Goal: Contribute content: Contribute content

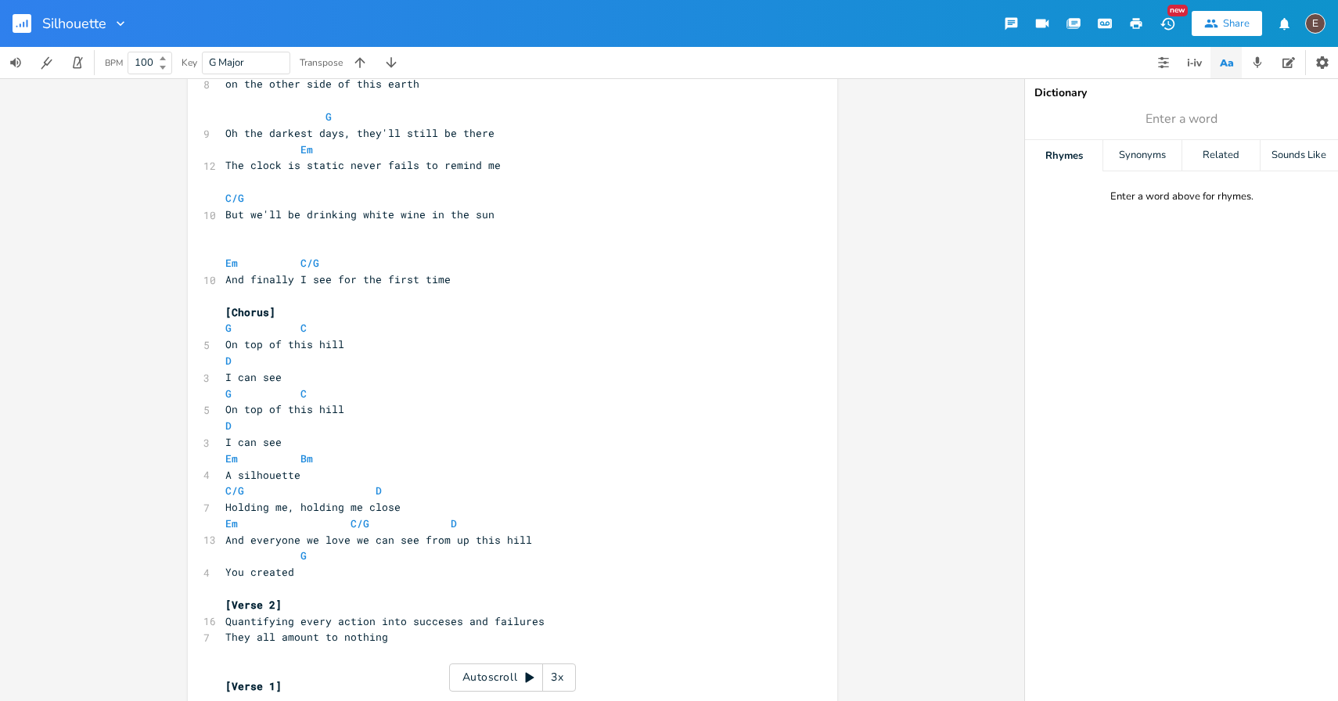
scroll to position [133, 0]
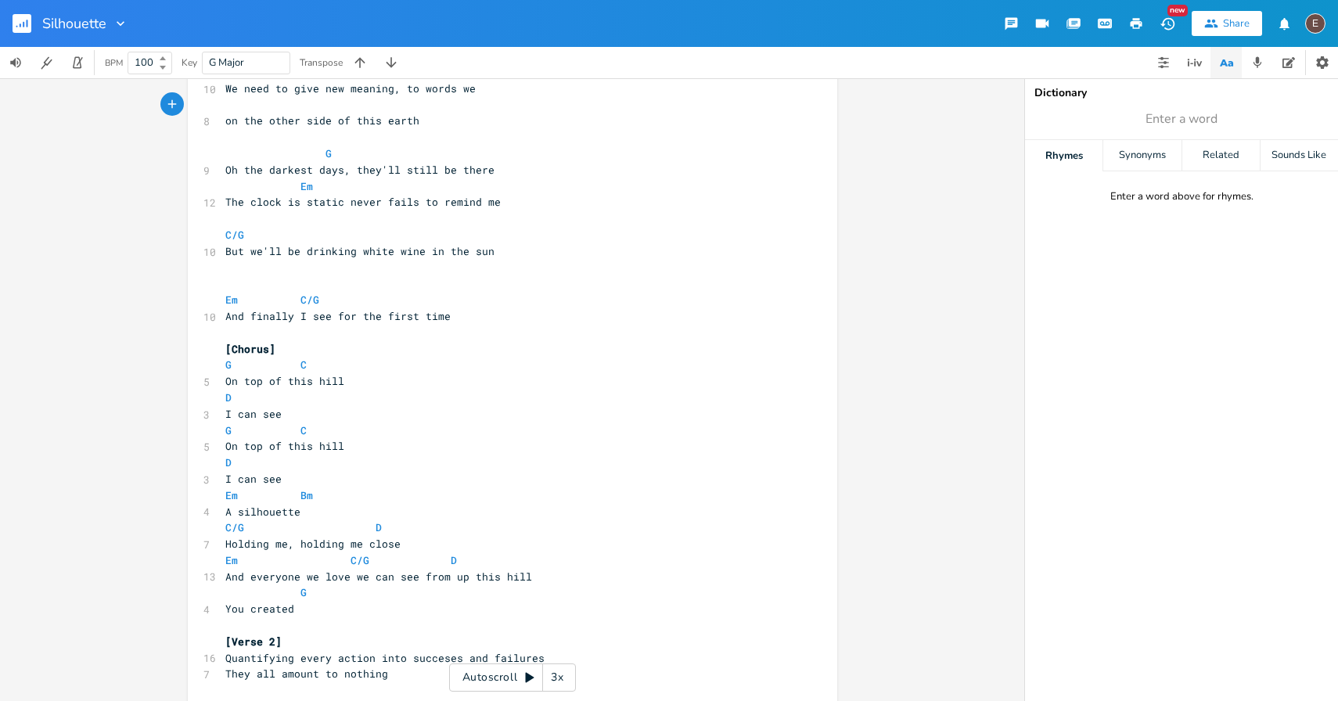
click at [17, 32] on rect "button" at bounding box center [22, 23] width 19 height 19
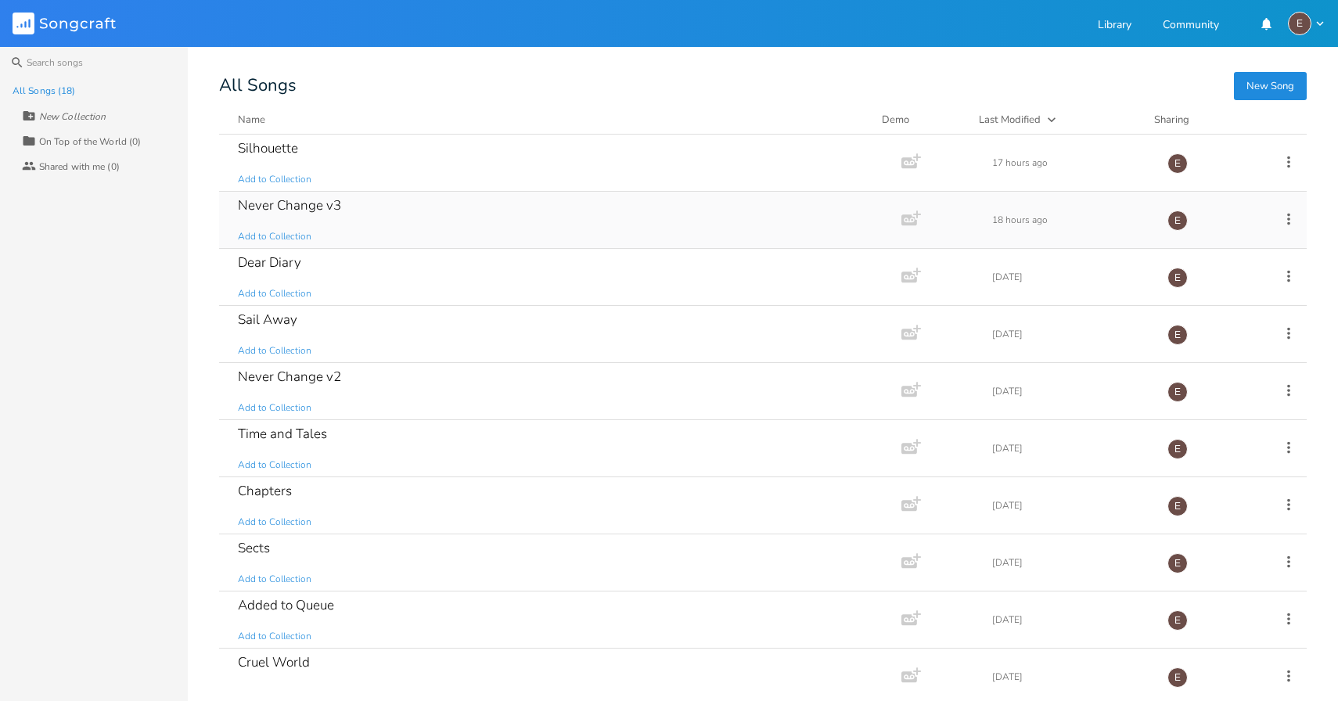
click at [419, 235] on div "Never Change v3 Add to Collection" at bounding box center [557, 220] width 638 height 56
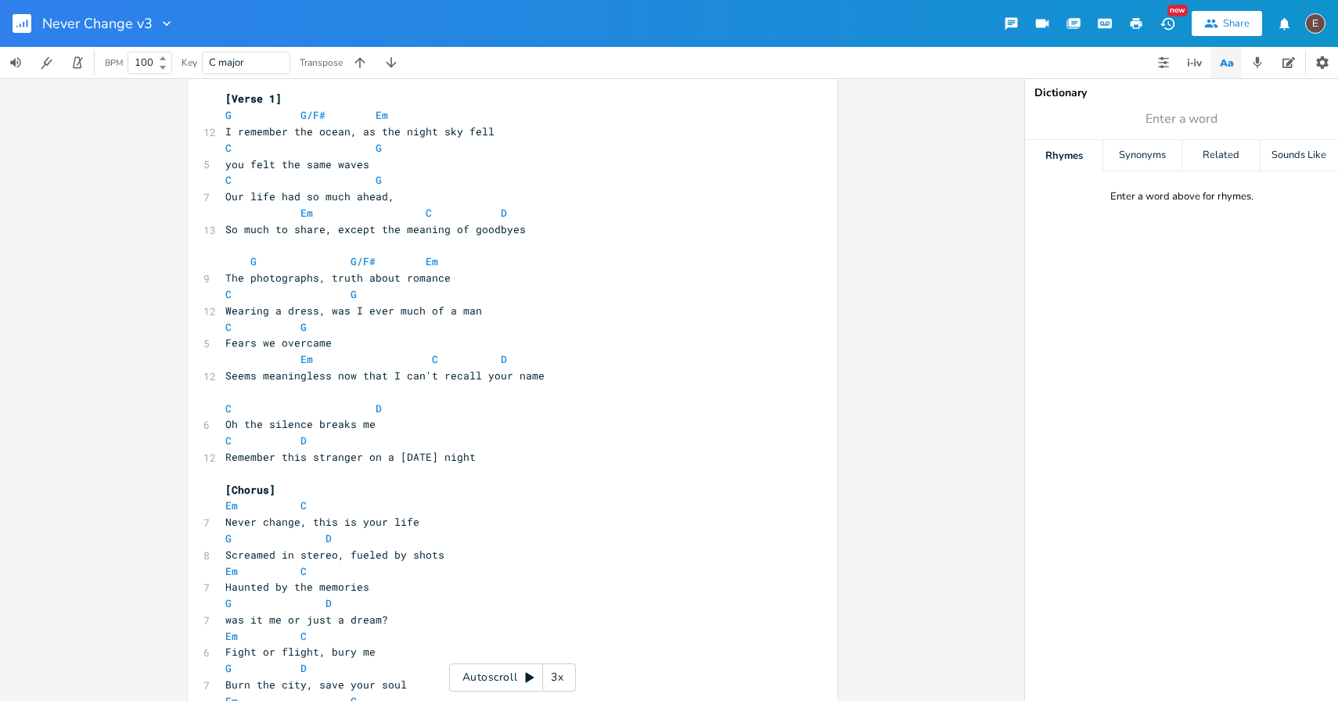
scroll to position [81, 0]
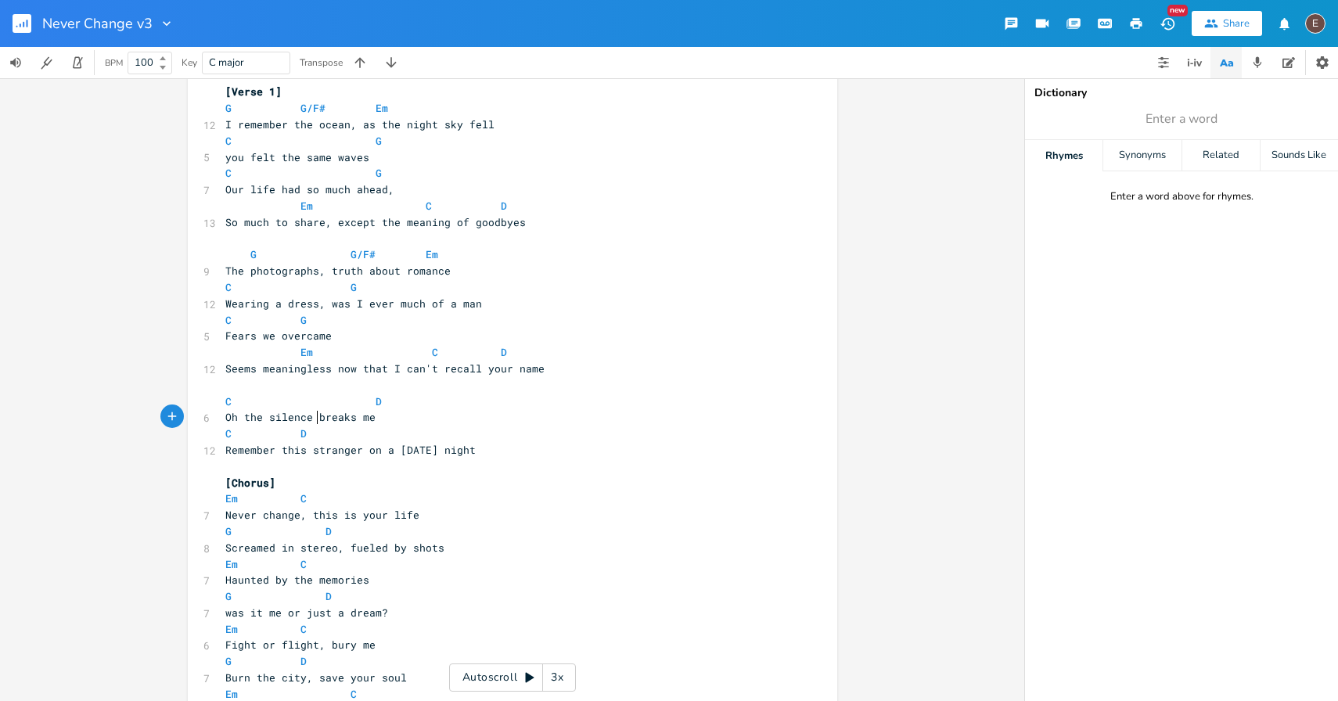
click at [311, 411] on span "Oh the silence breaks me" at bounding box center [300, 417] width 150 height 14
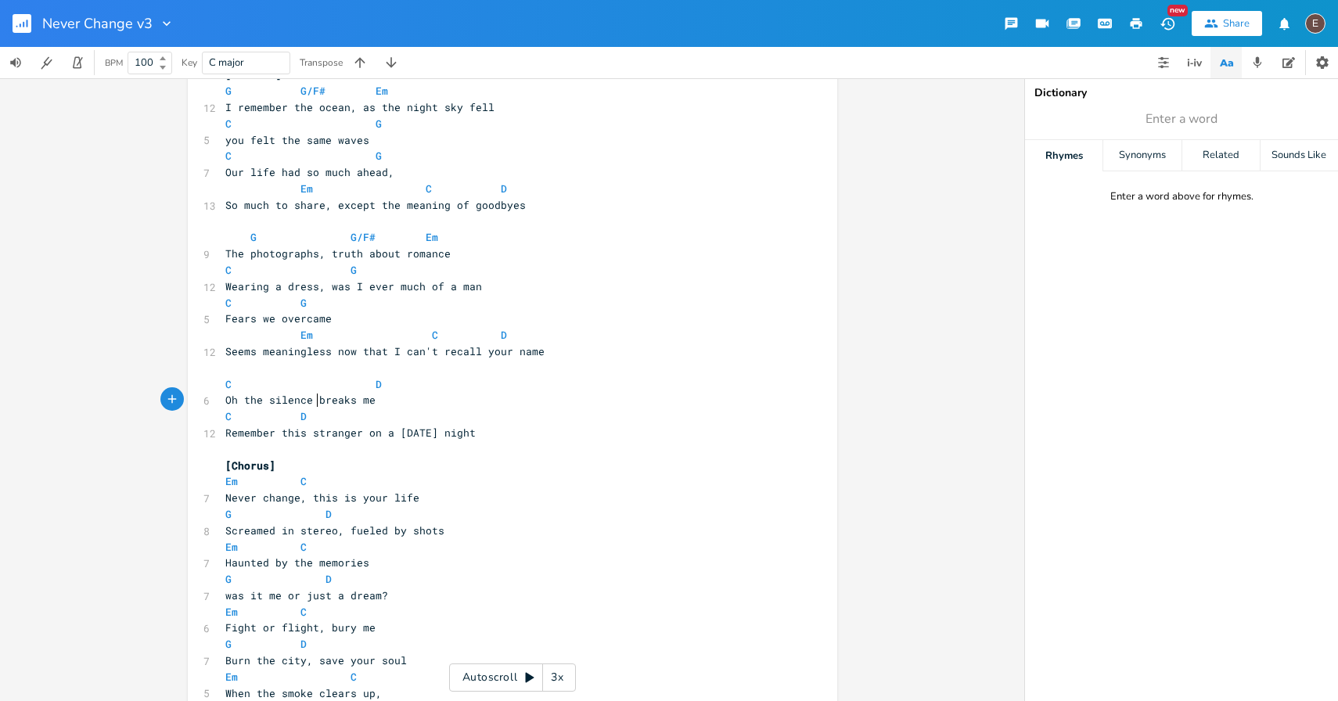
scroll to position [69, 0]
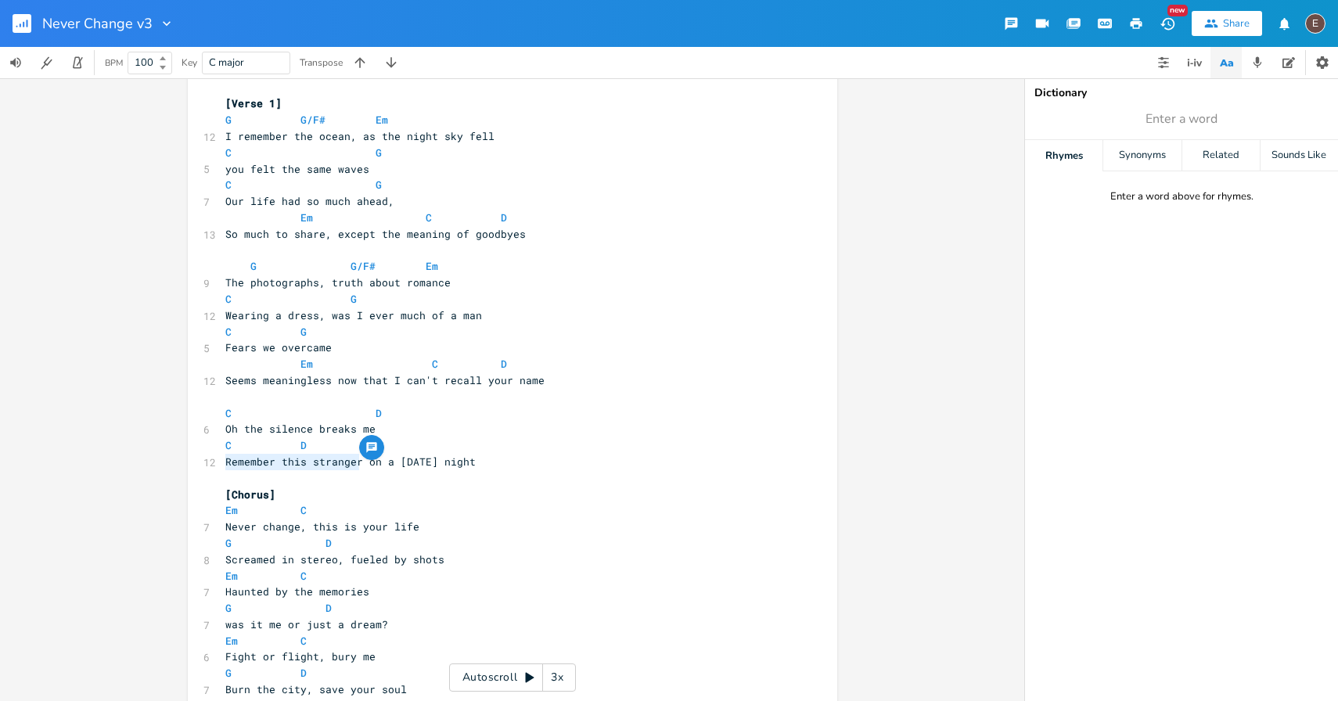
drag, startPoint x: 220, startPoint y: 462, endPoint x: 353, endPoint y: 462, distance: 133.0
click at [354, 462] on span "Remember this stranger on a [DATE] night" at bounding box center [350, 462] width 250 height 14
type textarea "I remember"
type textarea "Now I'm tb"
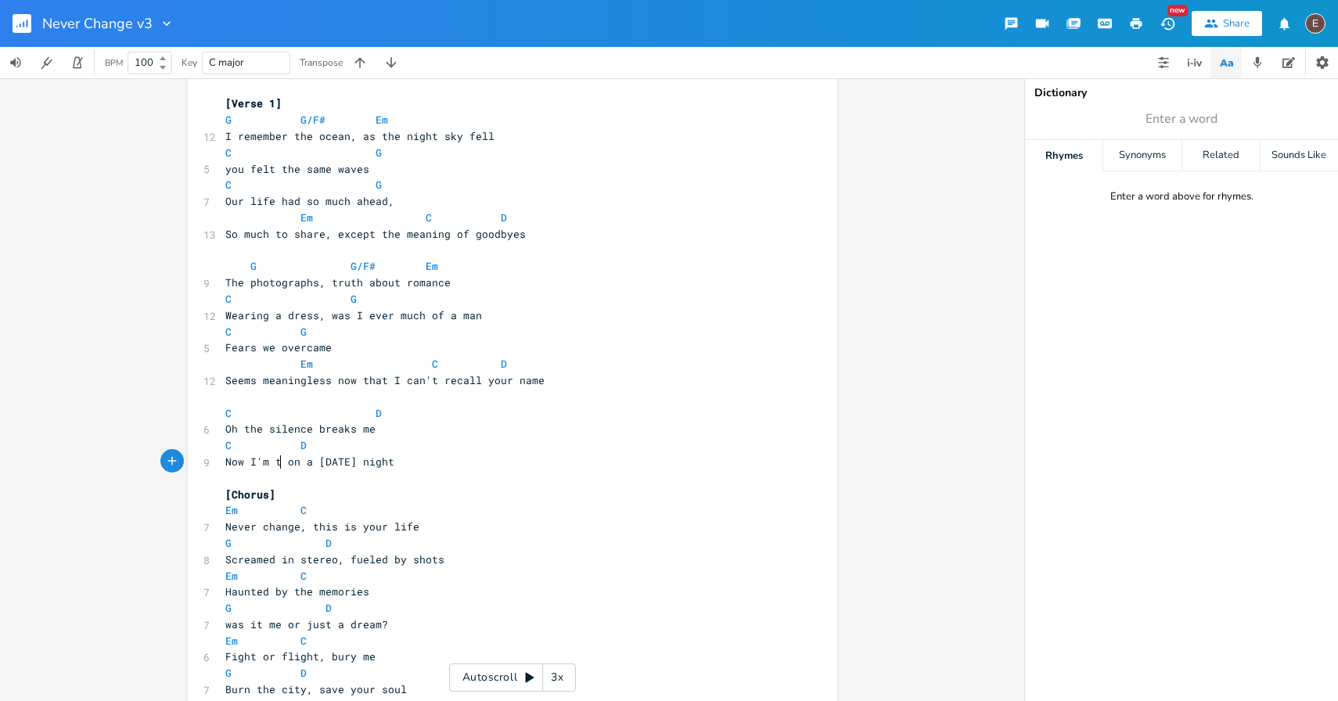
type textarea "i"
type textarea "hinking about this"
type textarea "on a"
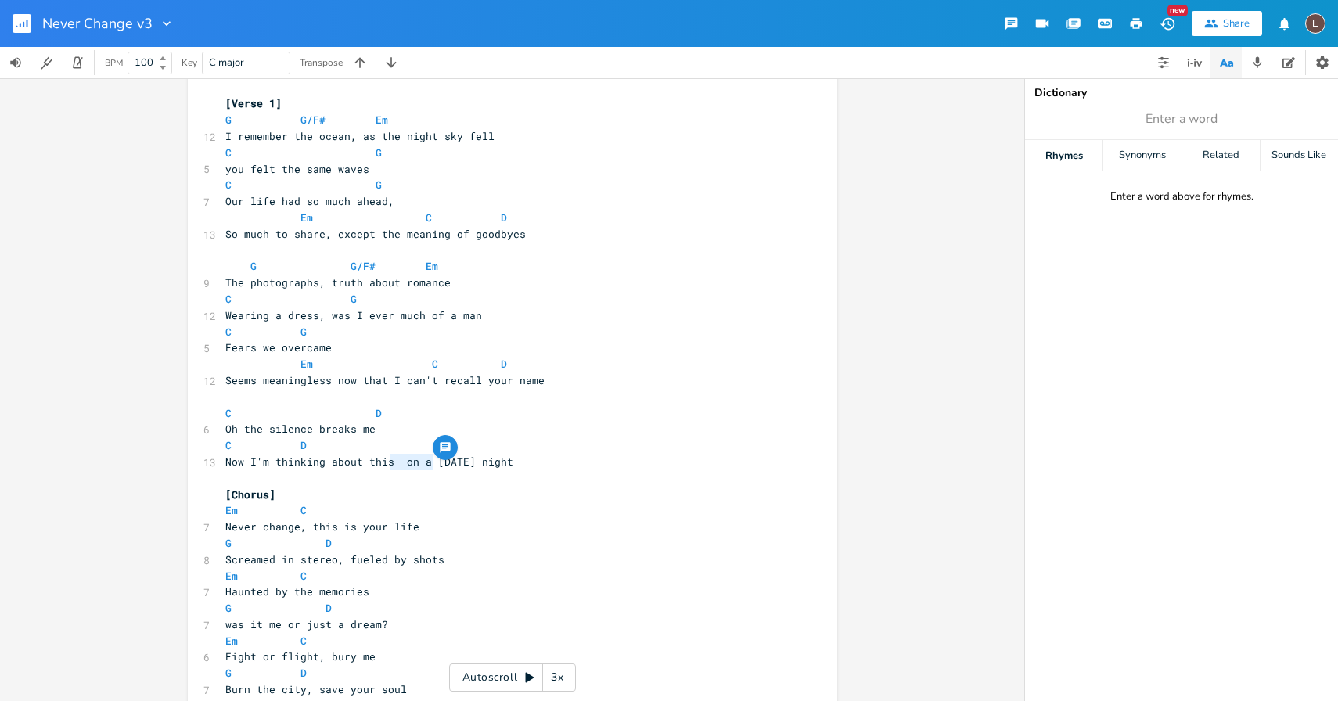
drag, startPoint x: 426, startPoint y: 469, endPoint x: 385, endPoint y: 469, distance: 40.7
click at [385, 470] on pre "​" at bounding box center [504, 478] width 565 height 16
click at [314, 429] on span "Oh the silence breaks me" at bounding box center [300, 429] width 150 height 14
type textarea "is deafening"
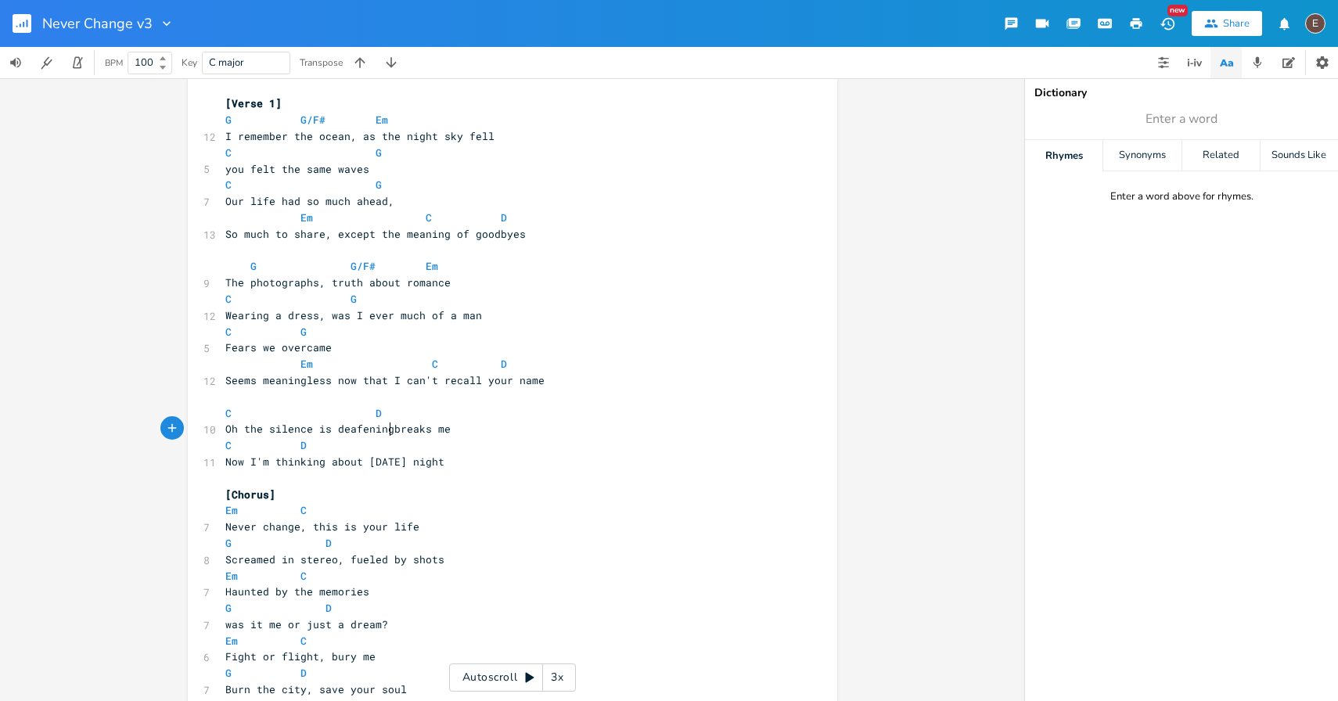
scroll to position [0, 58]
type textarea "breaks me"
drag, startPoint x: 459, startPoint y: 430, endPoint x: 393, endPoint y: 430, distance: 65.7
click at [393, 430] on pre "Oh the silence is deafening breaks me" at bounding box center [504, 429] width 565 height 16
click at [240, 428] on span "Oh the silence is deafening" at bounding box center [309, 429] width 169 height 14
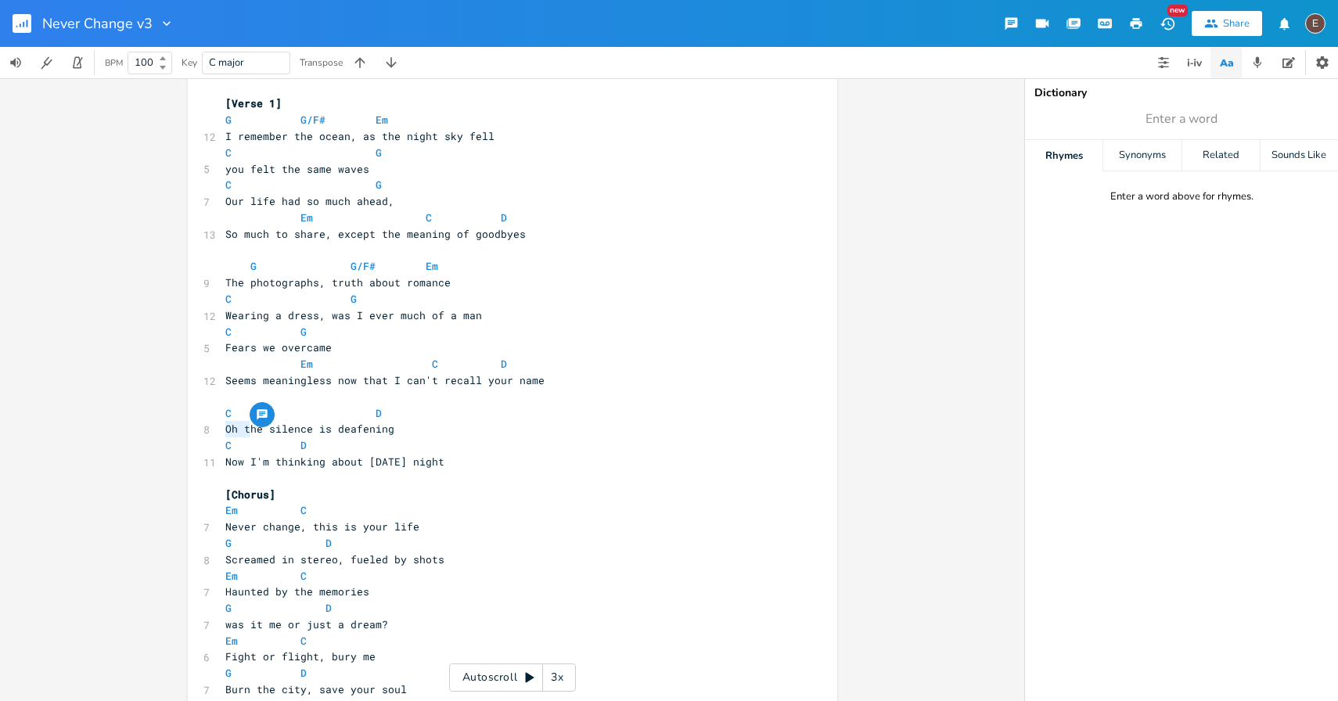
drag, startPoint x: 243, startPoint y: 428, endPoint x: 200, endPoint y: 433, distance: 43.3
click at [222, 433] on div "8 Oh the silence is deafening" at bounding box center [504, 429] width 565 height 16
type textarea "T"
click at [401, 430] on pre "The silence is deafening" at bounding box center [504, 429] width 565 height 16
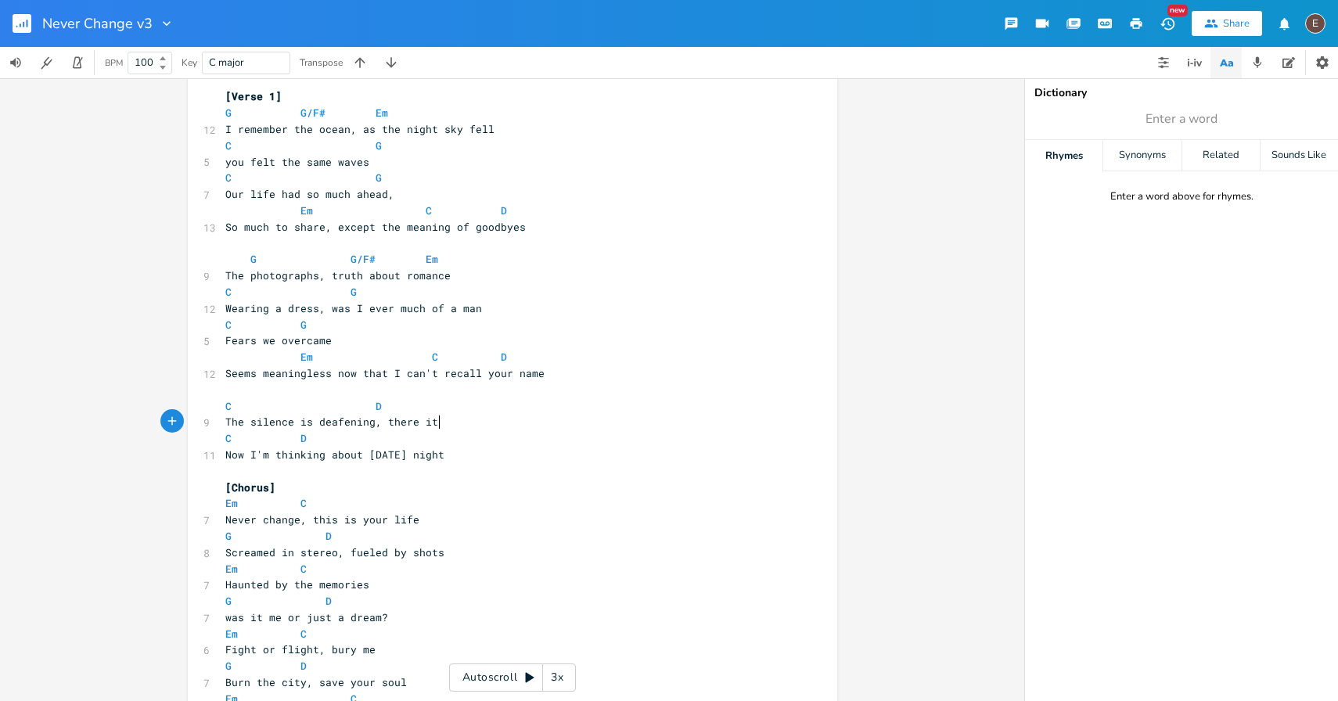
scroll to position [0, 49]
type textarea ", there it is"
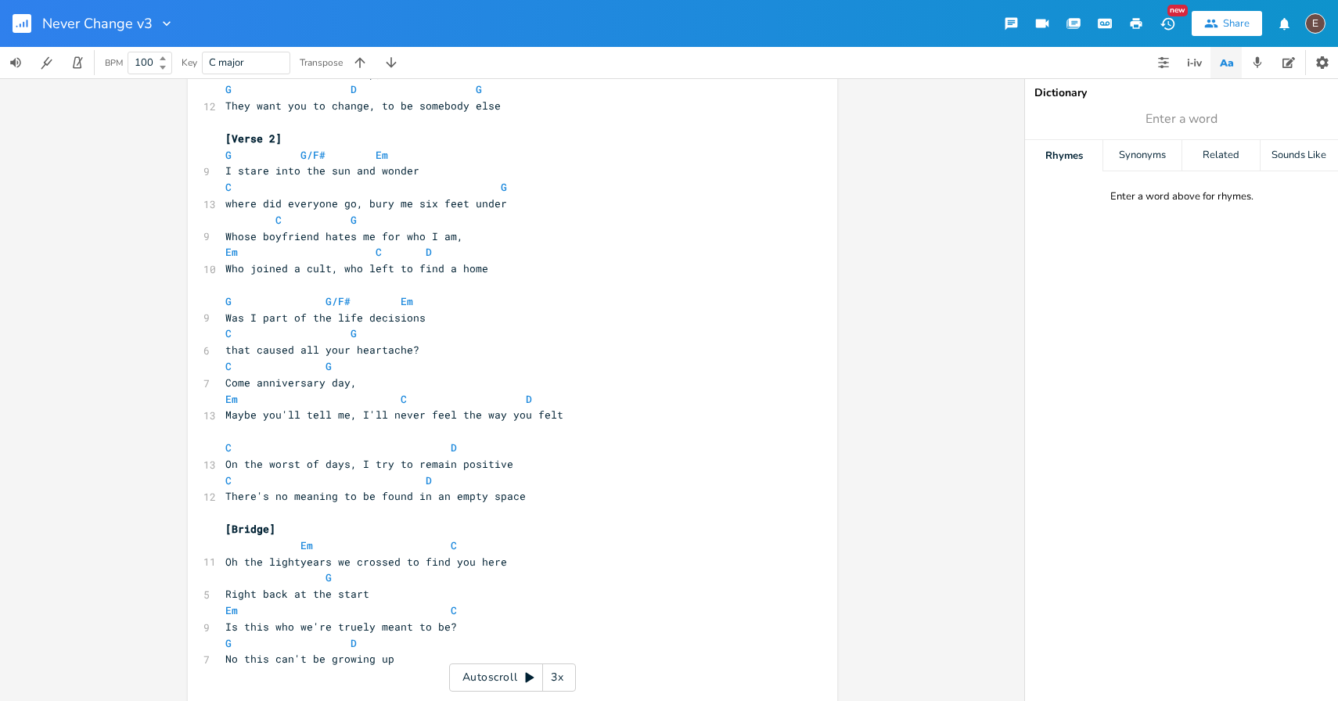
scroll to position [731, 0]
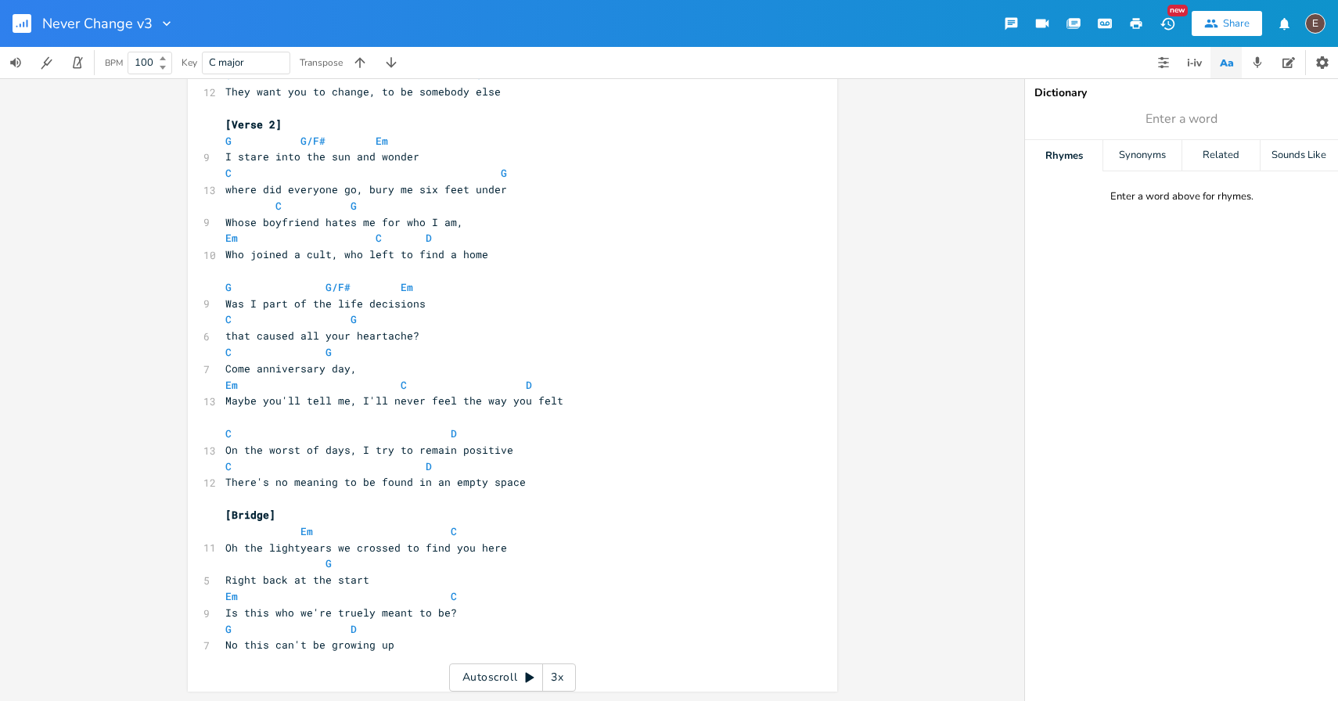
click at [447, 532] on pre "Em C" at bounding box center [504, 531] width 565 height 16
type textarea "/G"
click at [411, 613] on span "Is this who we're truely meant to be?" at bounding box center [341, 612] width 232 height 14
click at [451, 591] on span "C" at bounding box center [454, 596] width 6 height 15
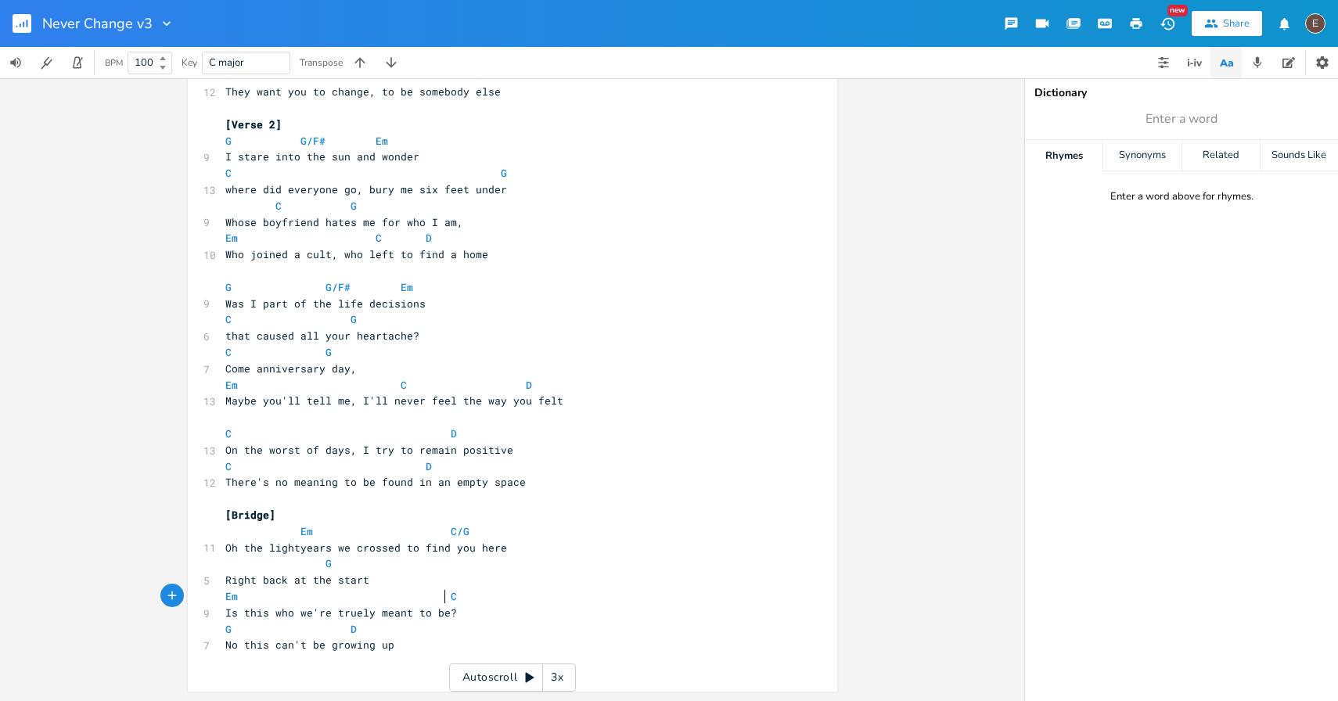
click at [456, 593] on pre "Em C" at bounding box center [504, 596] width 565 height 16
type textarea "/G"
click at [235, 634] on span at bounding box center [241, 629] width 19 height 16
click at [438, 524] on span at bounding box center [438, 531] width 25 height 16
click at [313, 573] on pre "Right back at the start" at bounding box center [504, 580] width 565 height 16
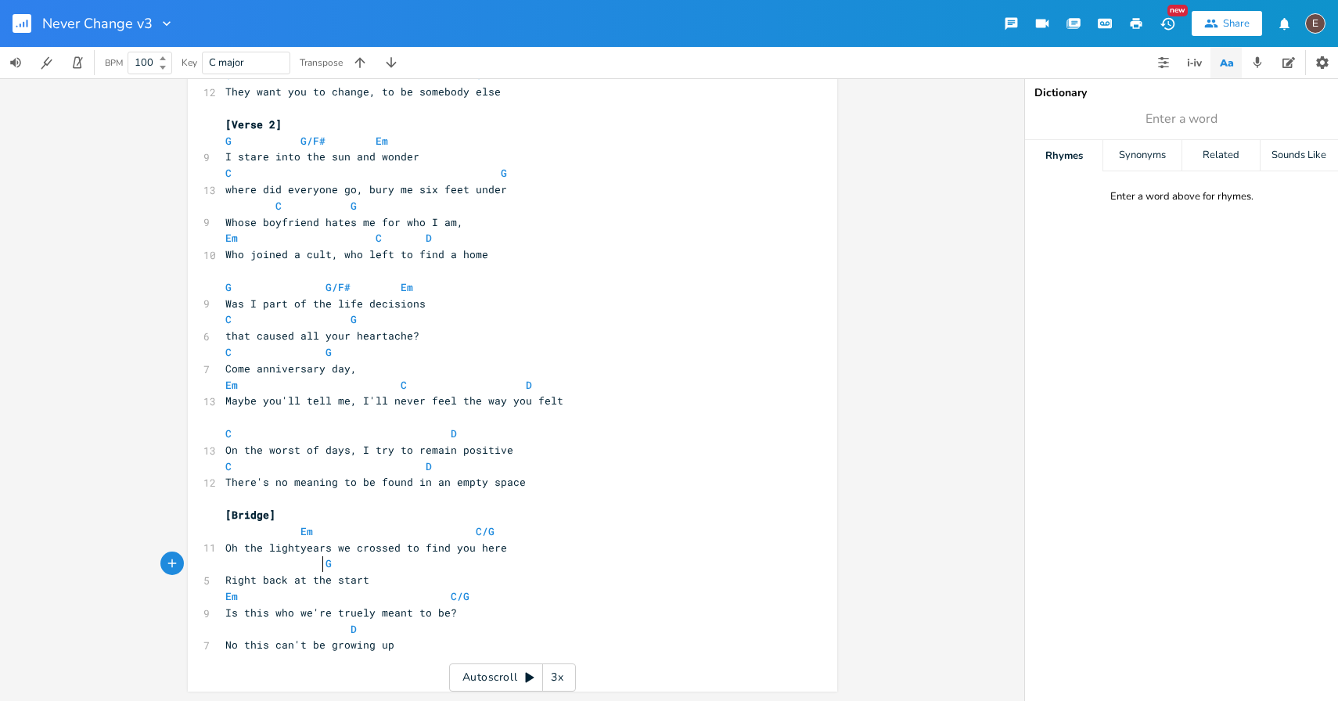
click at [316, 566] on span at bounding box center [312, 563] width 25 height 16
click at [417, 583] on pre "Right back at the start" at bounding box center [504, 580] width 565 height 16
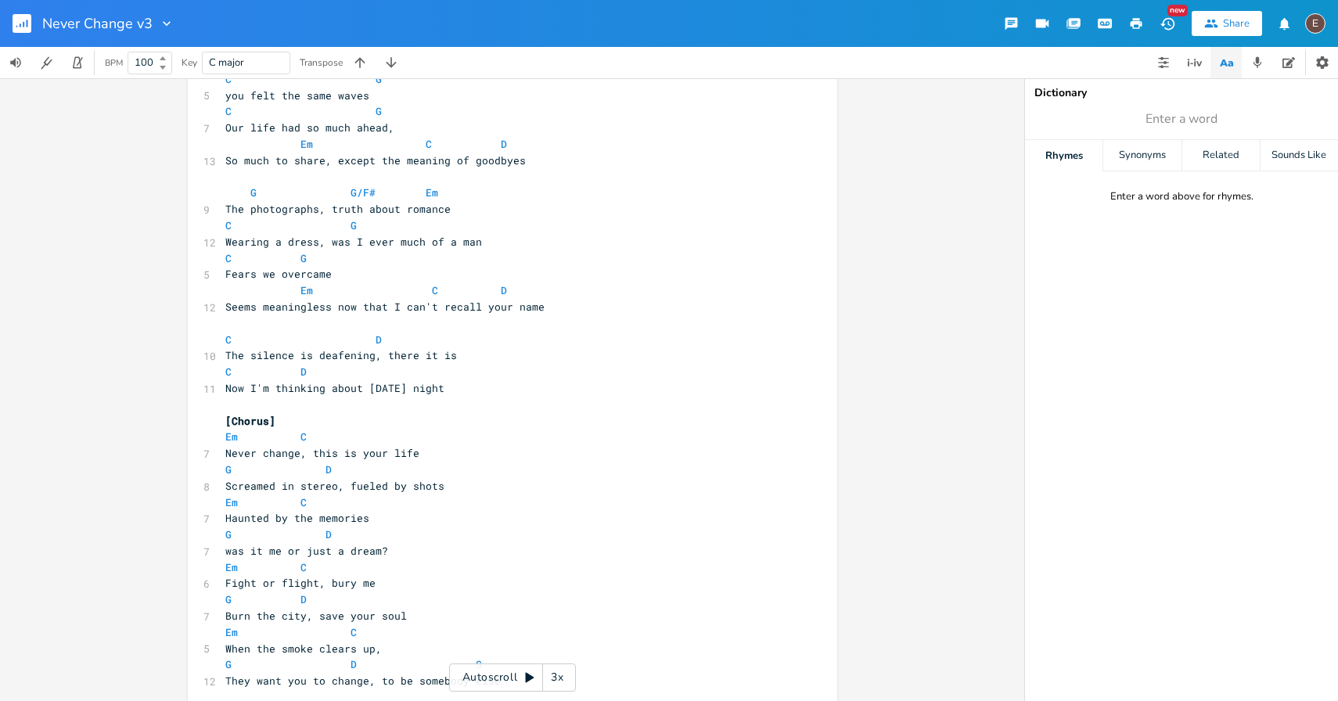
scroll to position [0, 0]
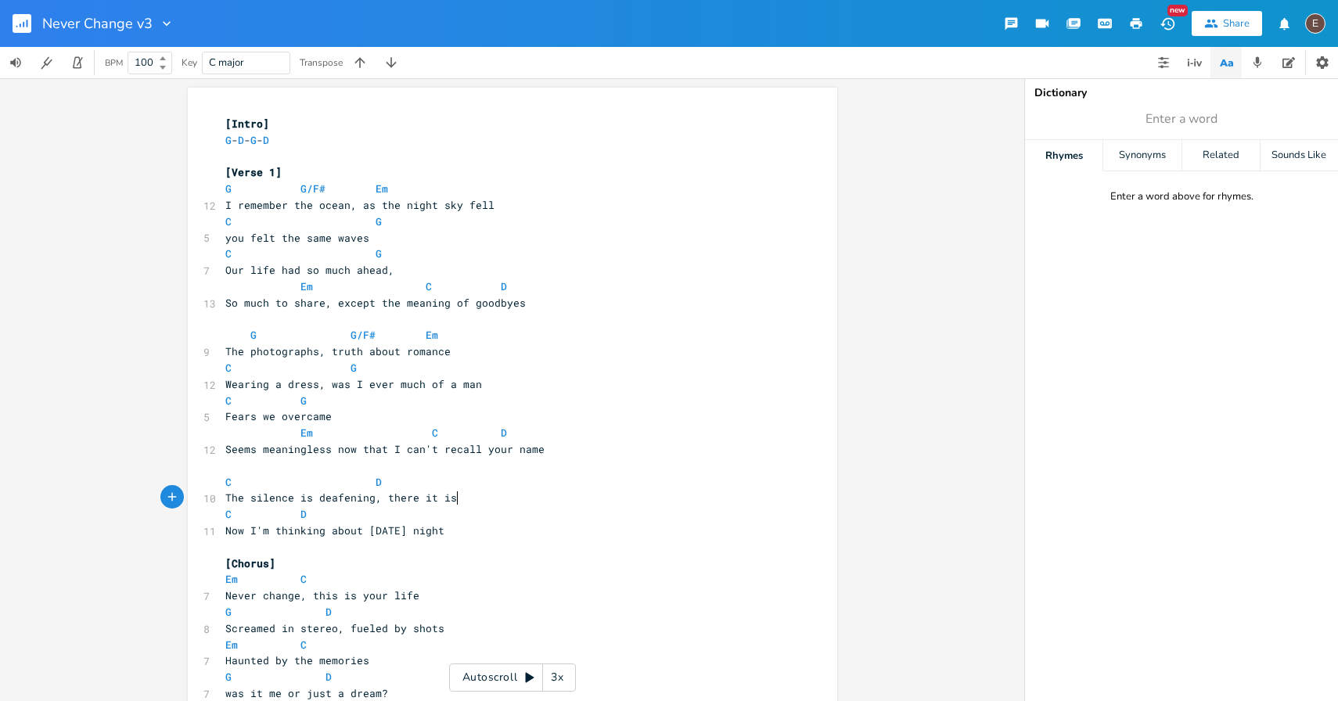
click at [450, 500] on span "The silence is deafening, there it is" at bounding box center [341, 497] width 232 height 14
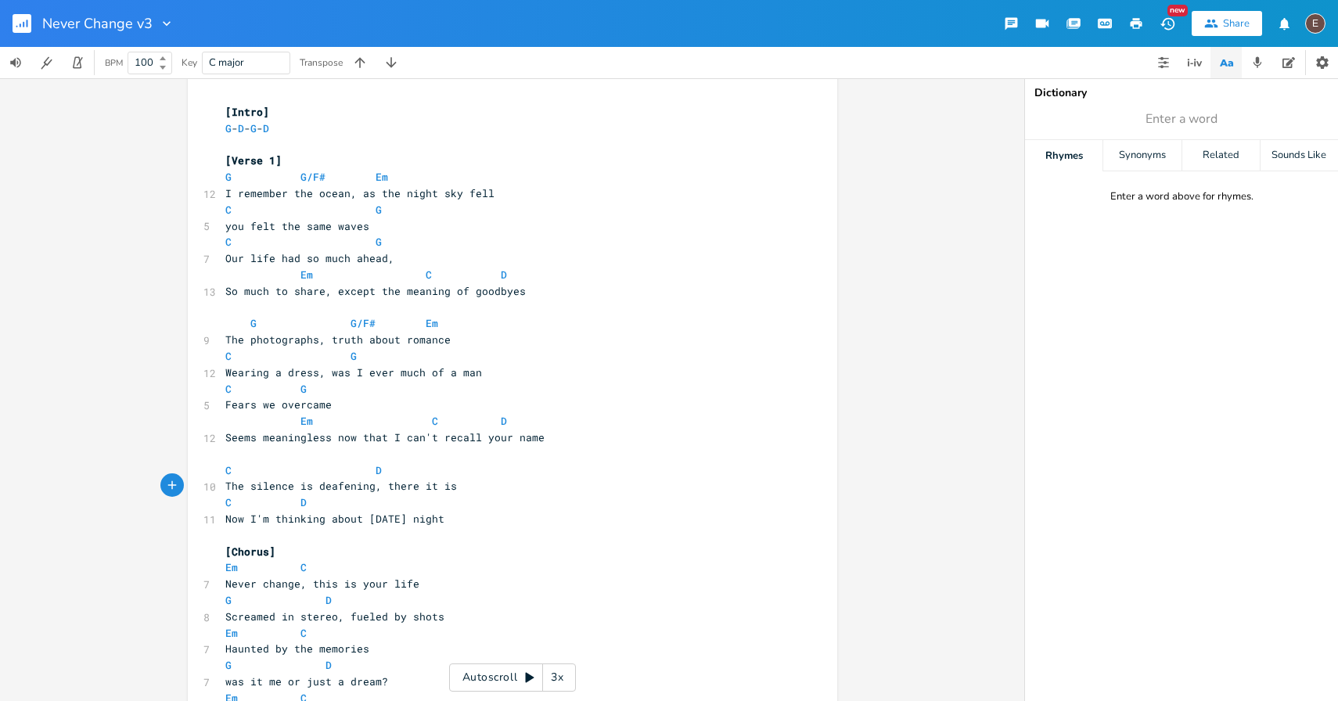
click at [407, 519] on span "Now I'm thinking about [DATE] night" at bounding box center [334, 519] width 219 height 14
type textarea "Now I'm thinking about [DATE] night"
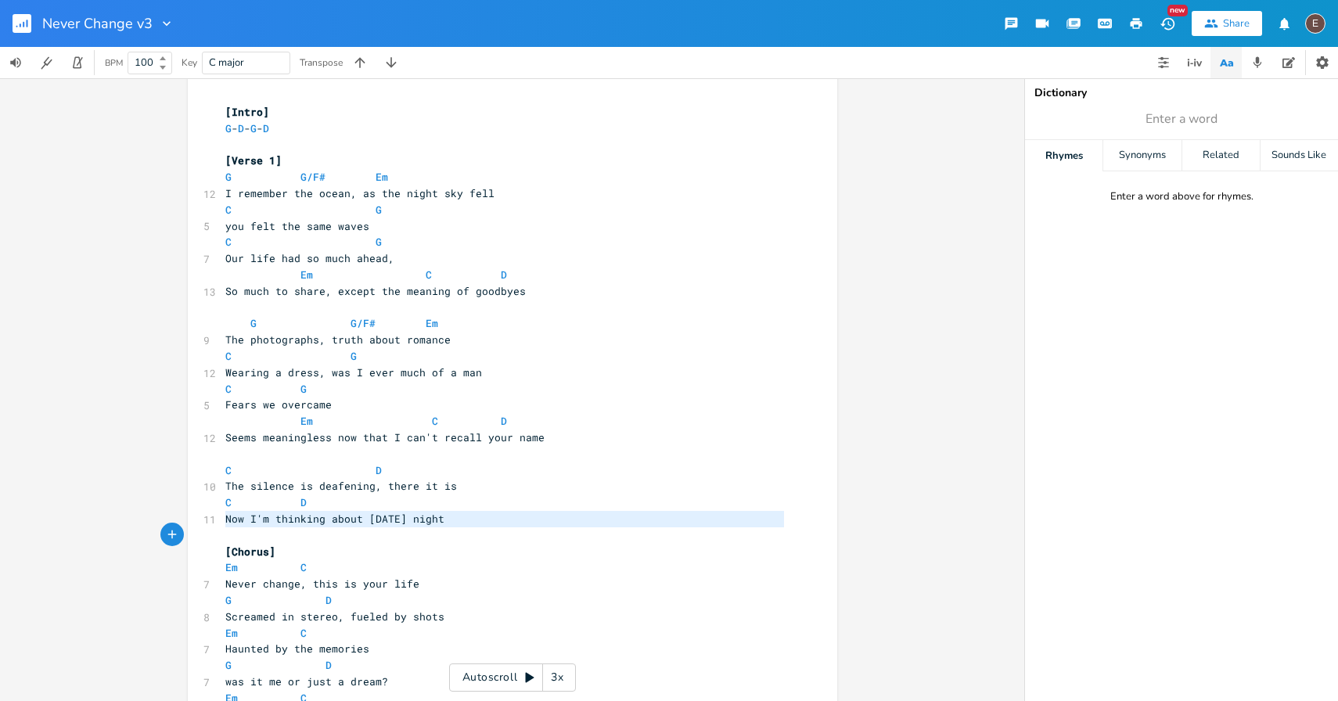
click at [407, 519] on span "Now I'm thinking about [DATE] night" at bounding box center [334, 519] width 219 height 14
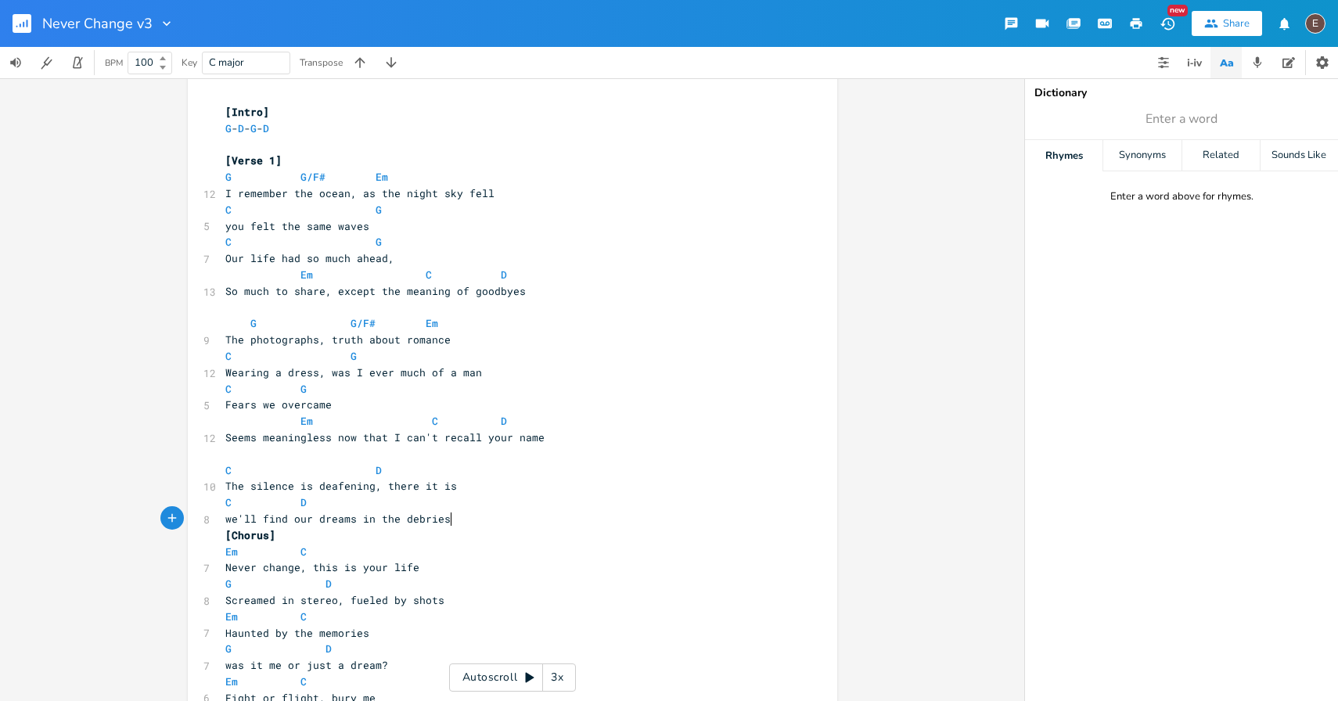
click at [225, 519] on span "we'll find our dreams in the debries" at bounding box center [337, 519] width 225 height 14
type textarea "W"
click at [441, 519] on pre "We'll find our dreams in the debries" at bounding box center [504, 519] width 565 height 16
type textarea "\"
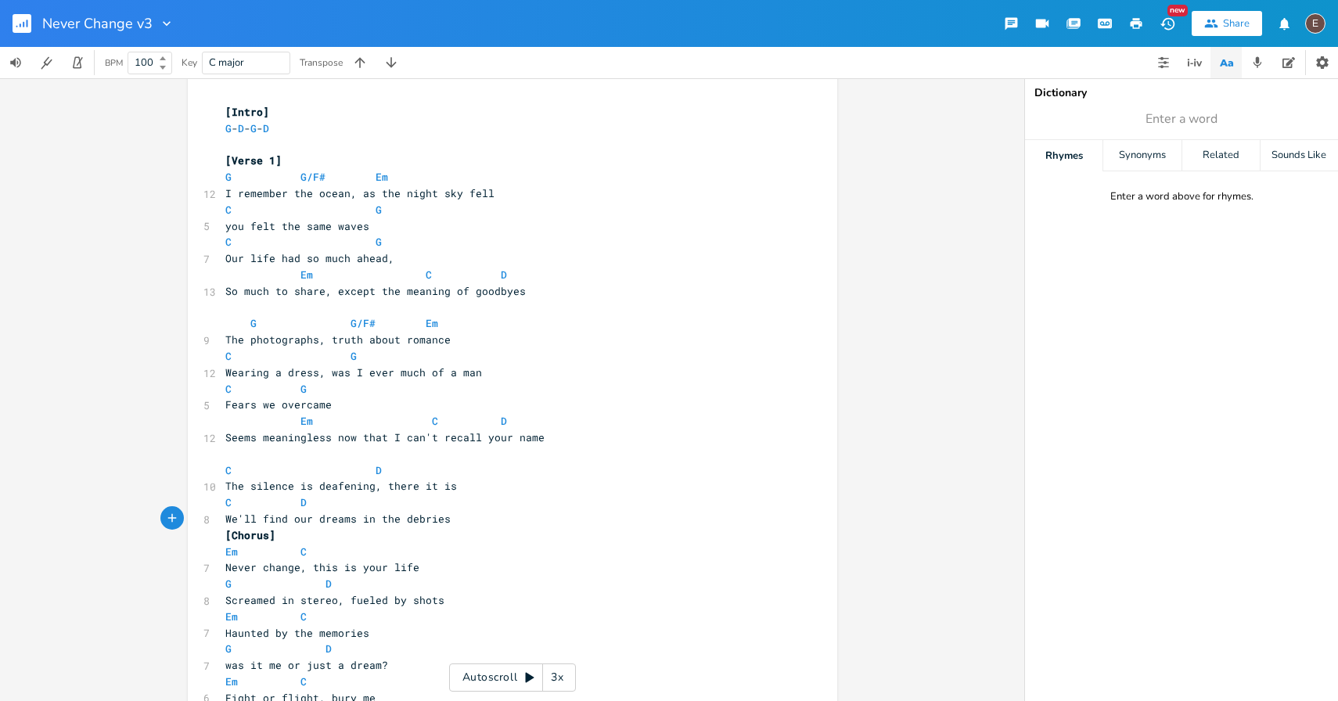
scroll to position [0, 3]
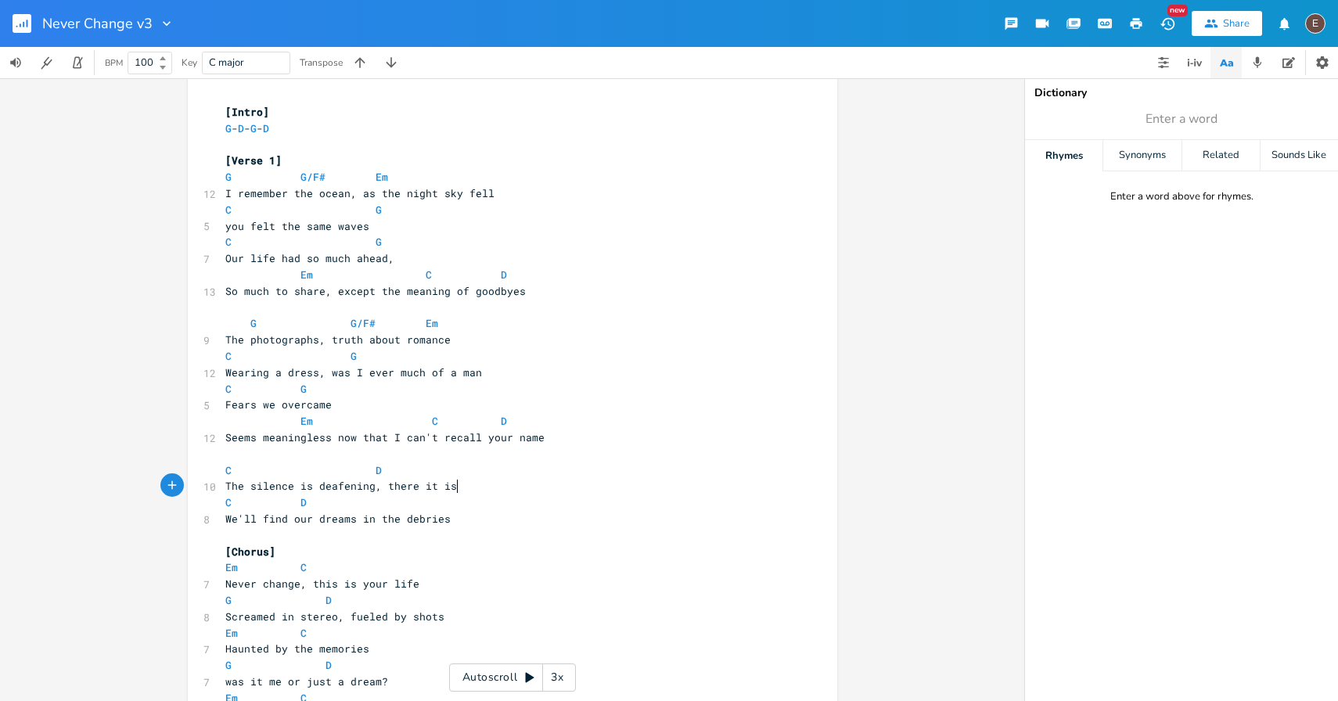
type textarea "The silence is deafening, there it is"
drag, startPoint x: 477, startPoint y: 480, endPoint x: 203, endPoint y: 487, distance: 273.9
click at [222, 487] on div "10 The silence is deafening, there it is" at bounding box center [504, 486] width 565 height 16
click at [422, 472] on pre "C D" at bounding box center [504, 470] width 565 height 16
drag, startPoint x: 456, startPoint y: 487, endPoint x: 292, endPoint y: 491, distance: 164.3
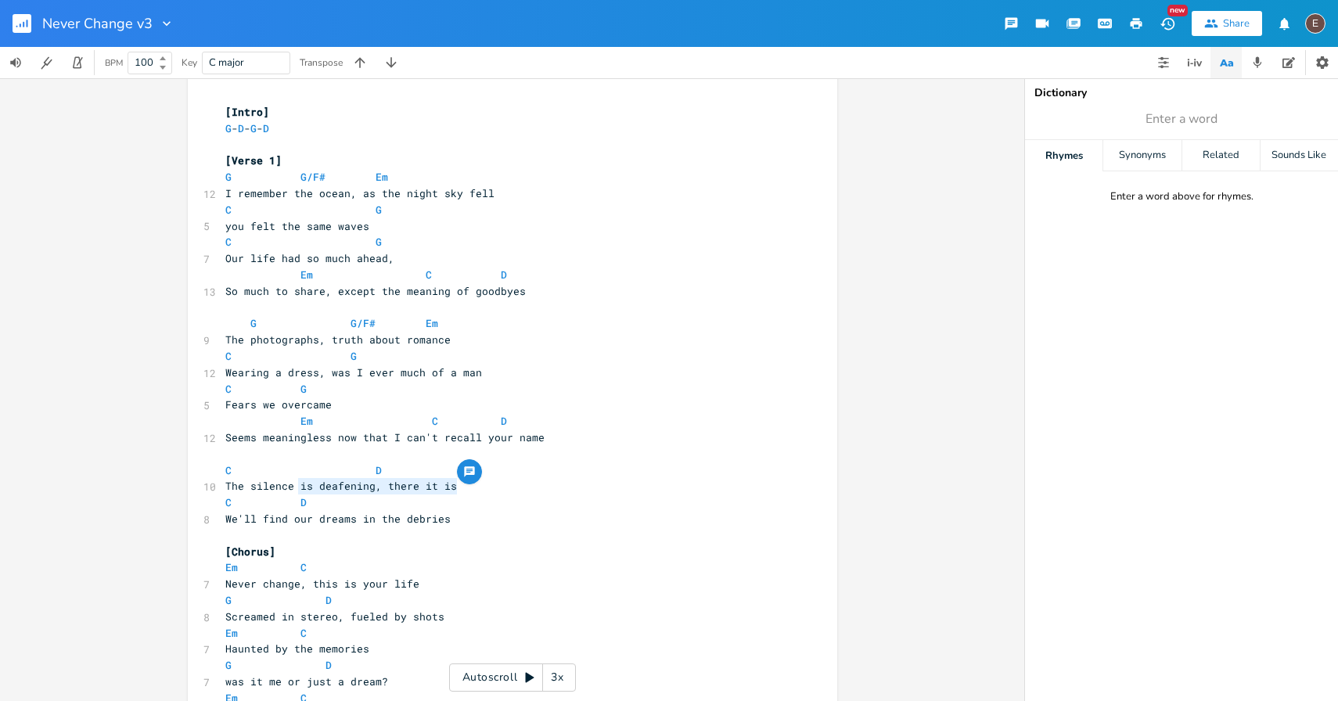
click at [292, 491] on pre "The silence is deafening, there it is" at bounding box center [504, 486] width 565 height 16
type textarea "could collapse all these buildings"
click at [363, 478] on pre "The silence could collapse all these buildings" at bounding box center [504, 486] width 565 height 16
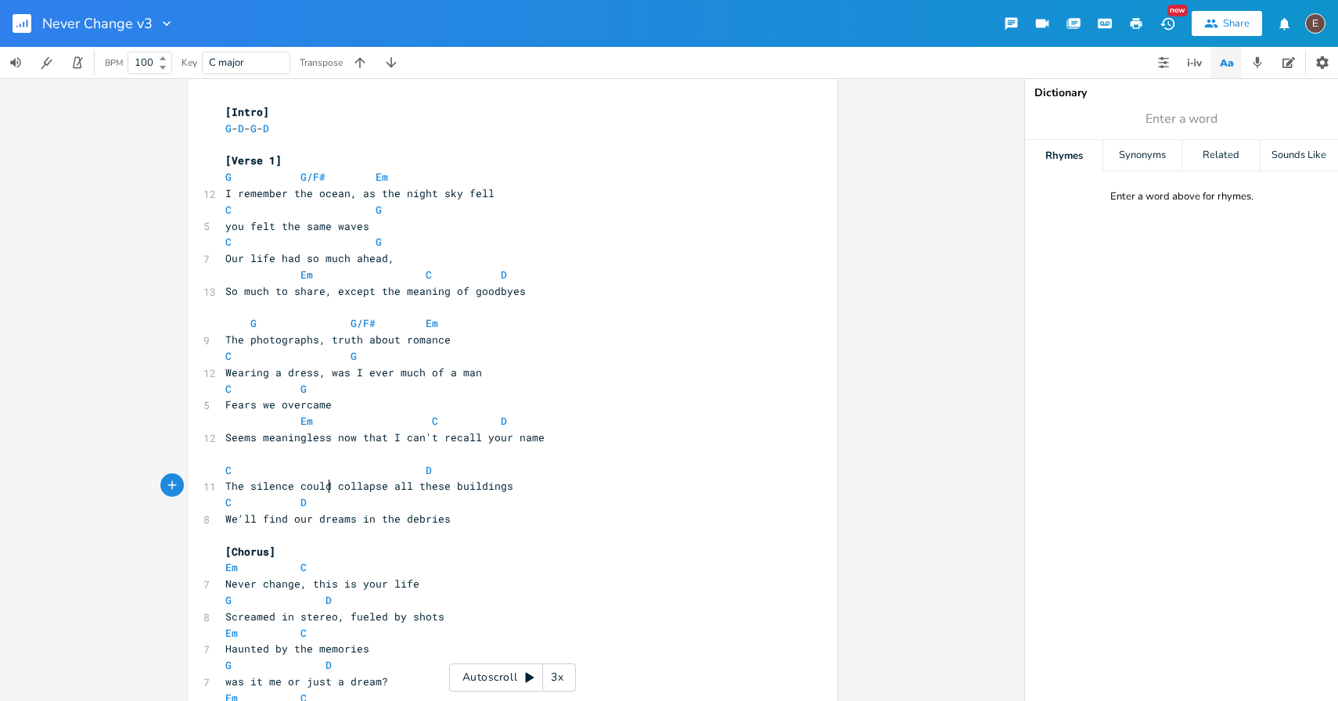
click at [322, 485] on span "The silence could collapse all these buildings" at bounding box center [369, 486] width 288 height 14
type textarea "could"
click at [322, 485] on span "The silence could collapse all these buildings" at bounding box center [369, 486] width 288 height 14
click at [336, 482] on span "The silence collapse all these buildings" at bounding box center [350, 486] width 250 height 14
type textarea "collapse"
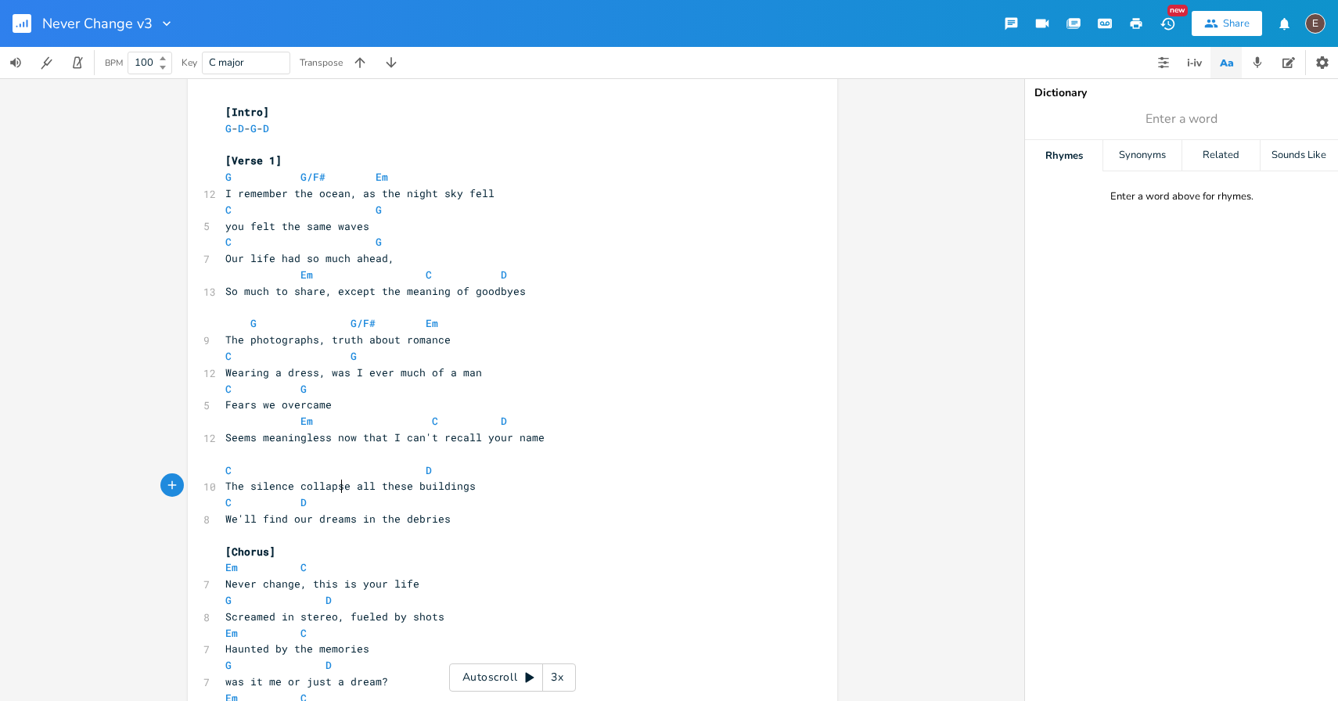
click at [336, 482] on span "The silence collapse all these buildings" at bounding box center [350, 486] width 250 height 14
drag, startPoint x: 469, startPoint y: 483, endPoint x: 294, endPoint y: 486, distance: 174.5
click at [294, 486] on pre "The silence collapse all these buildings" at bounding box center [504, 486] width 565 height 16
type textarea "will tear down"
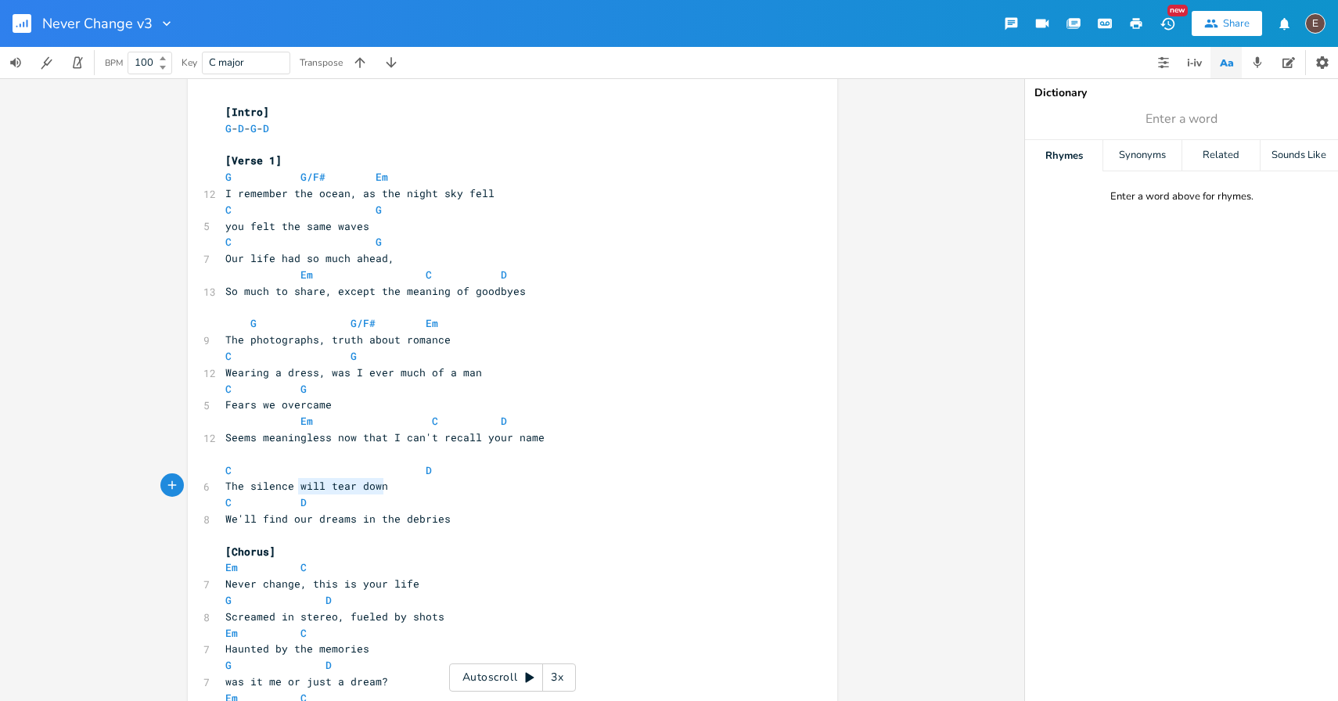
drag, startPoint x: 381, startPoint y: 482, endPoint x: 296, endPoint y: 482, distance: 85.3
click at [296, 482] on span "The silence will tear down" at bounding box center [306, 486] width 163 height 14
type textarea "t"
type textarea "will tear down everything we build"
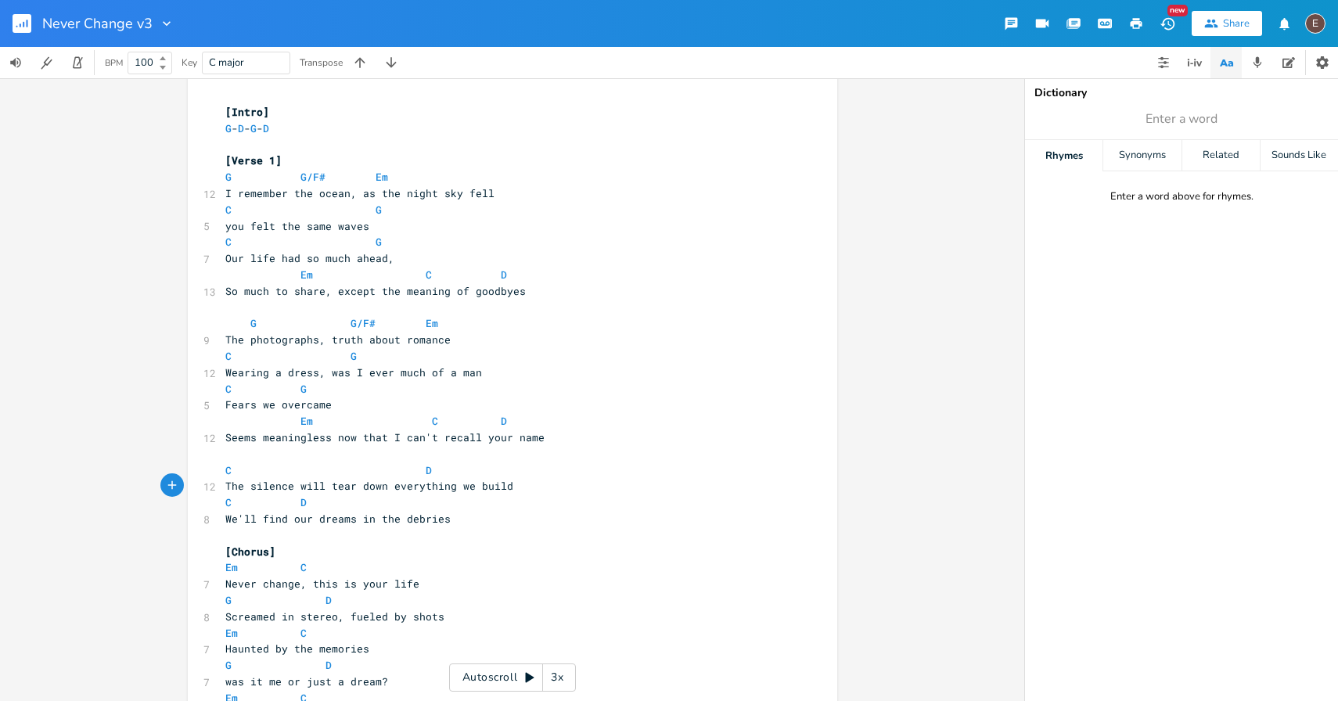
type textarea "t"
click at [309, 486] on span "The silence will tear down everything we built" at bounding box center [369, 486] width 288 height 14
type textarea "will"
click at [309, 486] on span "The silence will tear down everything we built" at bounding box center [369, 486] width 288 height 14
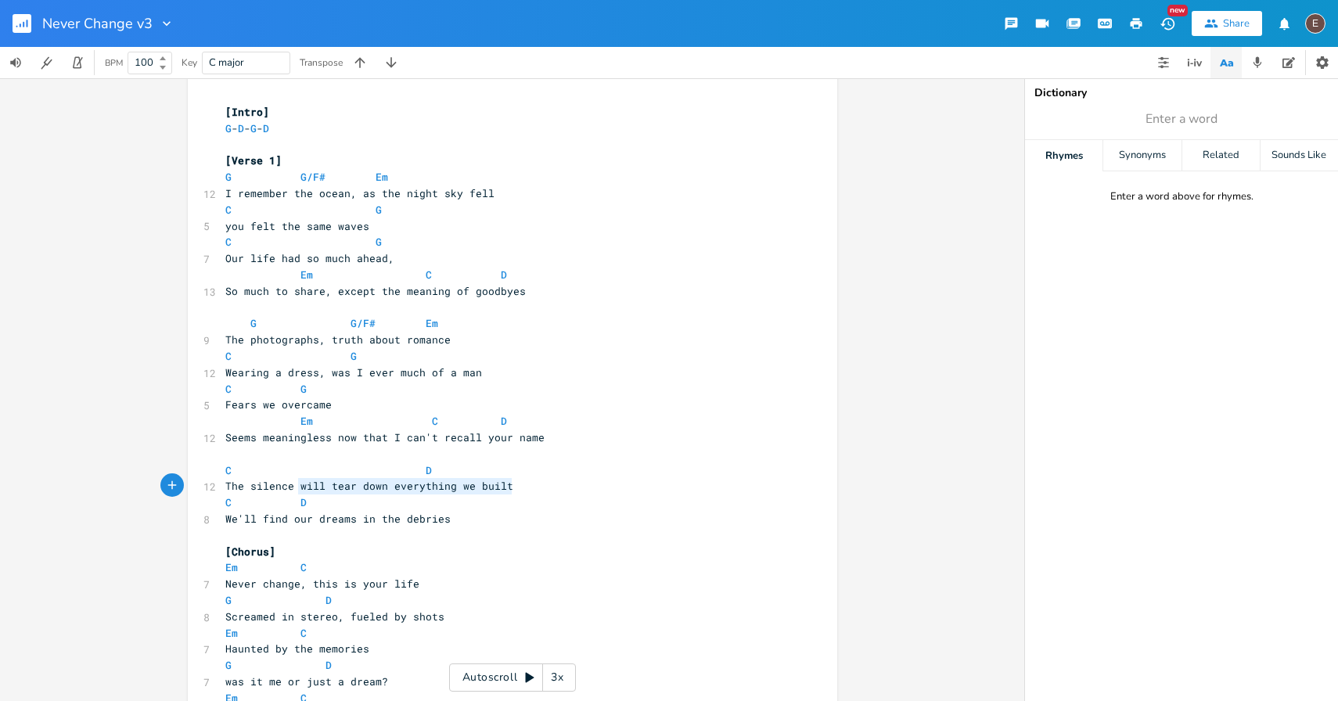
drag, startPoint x: 505, startPoint y: 486, endPoint x: 293, endPoint y: 482, distance: 212.0
click at [293, 482] on span "The silence will tear down everything we built" at bounding box center [369, 486] width 288 height 14
type textarea "will"
type textarea "tears down all the buildings"
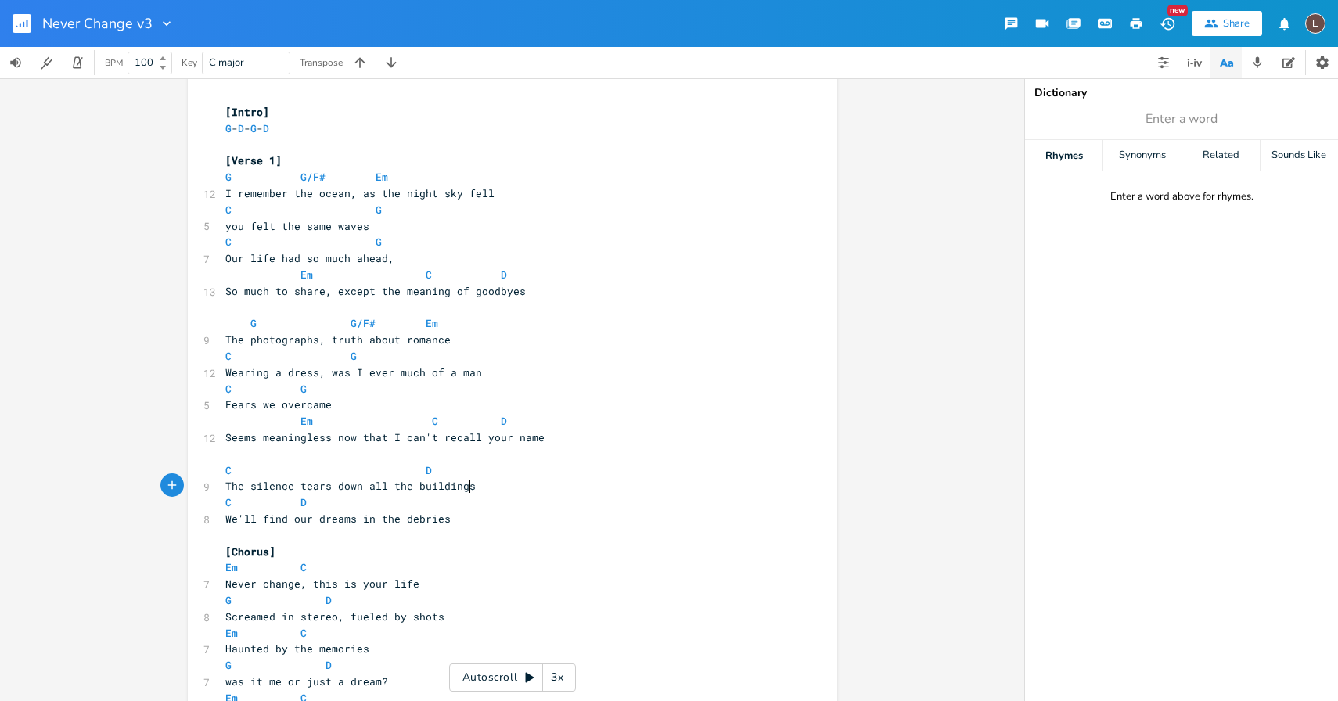
scroll to position [0, 129]
click at [447, 489] on span "The silence tears down all the buildings" at bounding box center [350, 486] width 250 height 14
type textarea "buildings"
click at [447, 489] on span "The silence tears down all the buildings" at bounding box center [350, 486] width 250 height 14
click at [476, 490] on pre "The silence tears down all the buildings" at bounding box center [504, 486] width 565 height 16
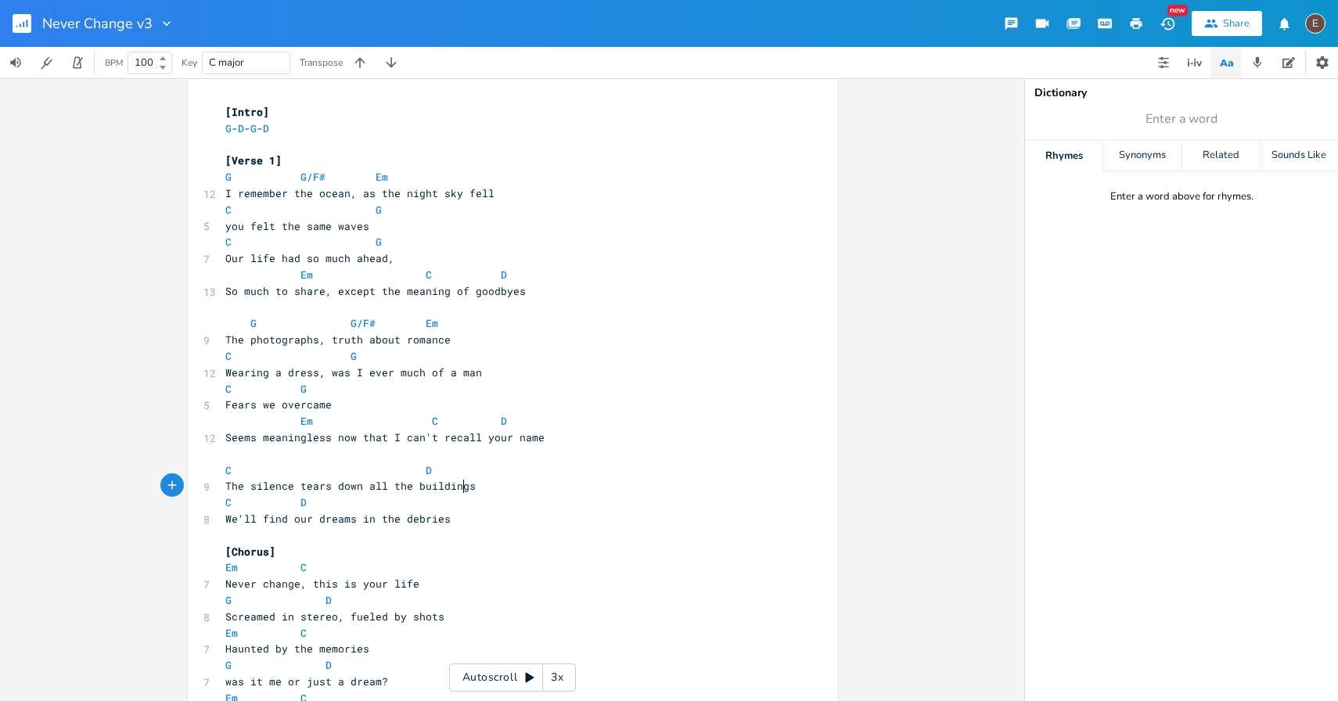
click at [458, 487] on span "The silence tears down all the buildings" at bounding box center [350, 486] width 250 height 14
drag, startPoint x: 469, startPoint y: 487, endPoint x: 361, endPoint y: 490, distance: 108.8
click at [361, 490] on pre "The silence tears down all the buildings" at bounding box center [504, 486] width 565 height 16
type textarea "all that we built"
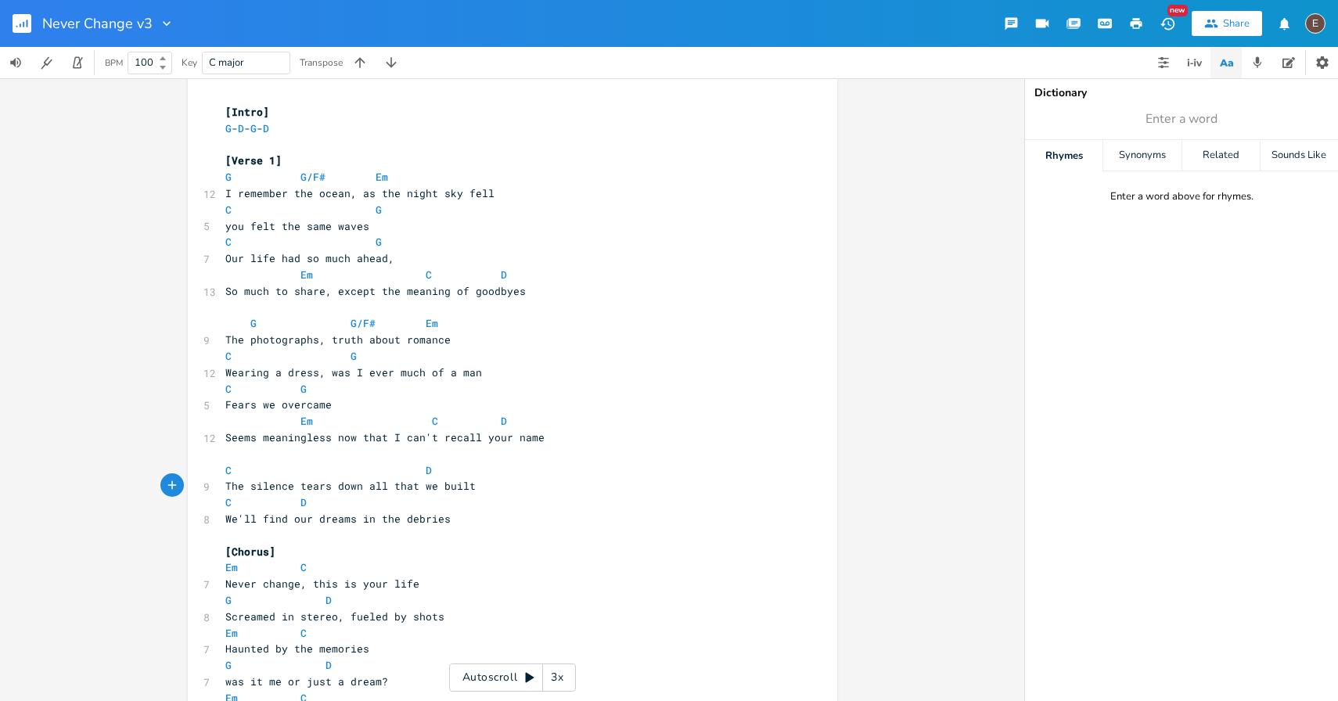
click at [286, 506] on span at bounding box center [287, 502] width 25 height 16
click at [487, 525] on pre "We'll find our dreams in the debries" at bounding box center [504, 519] width 565 height 16
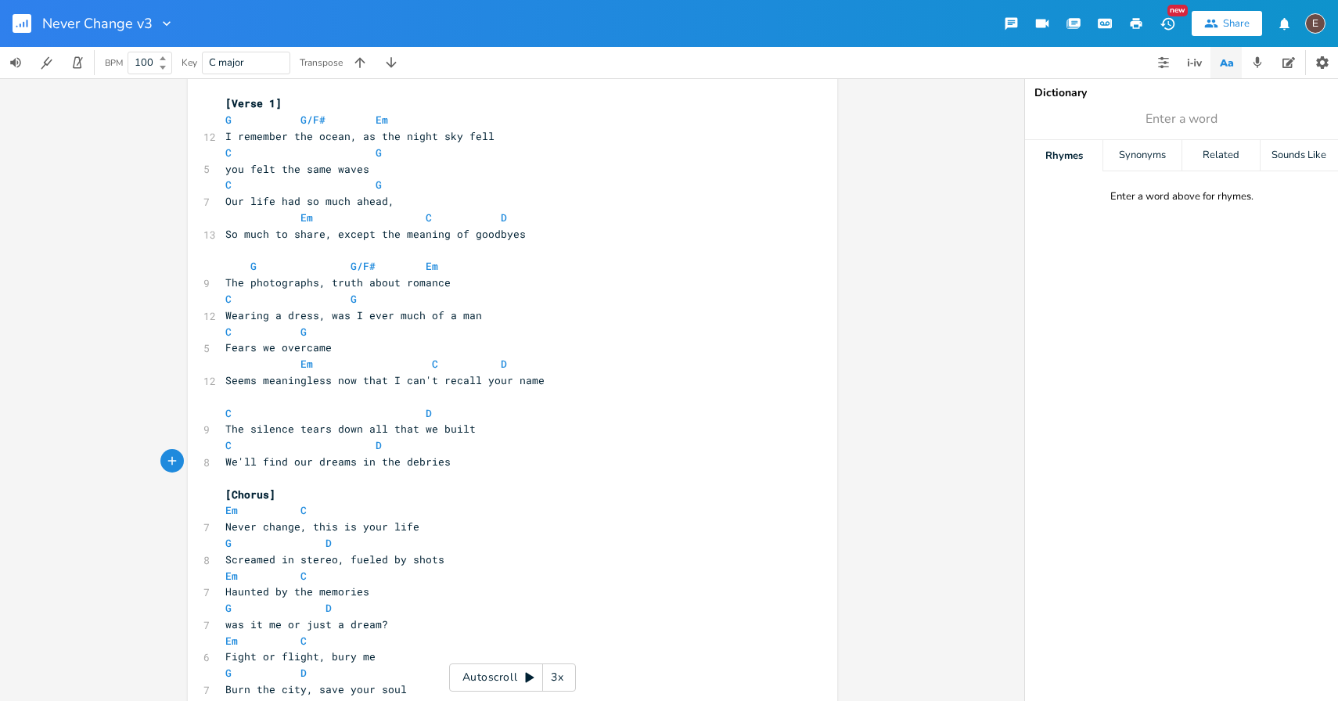
scroll to position [99, 0]
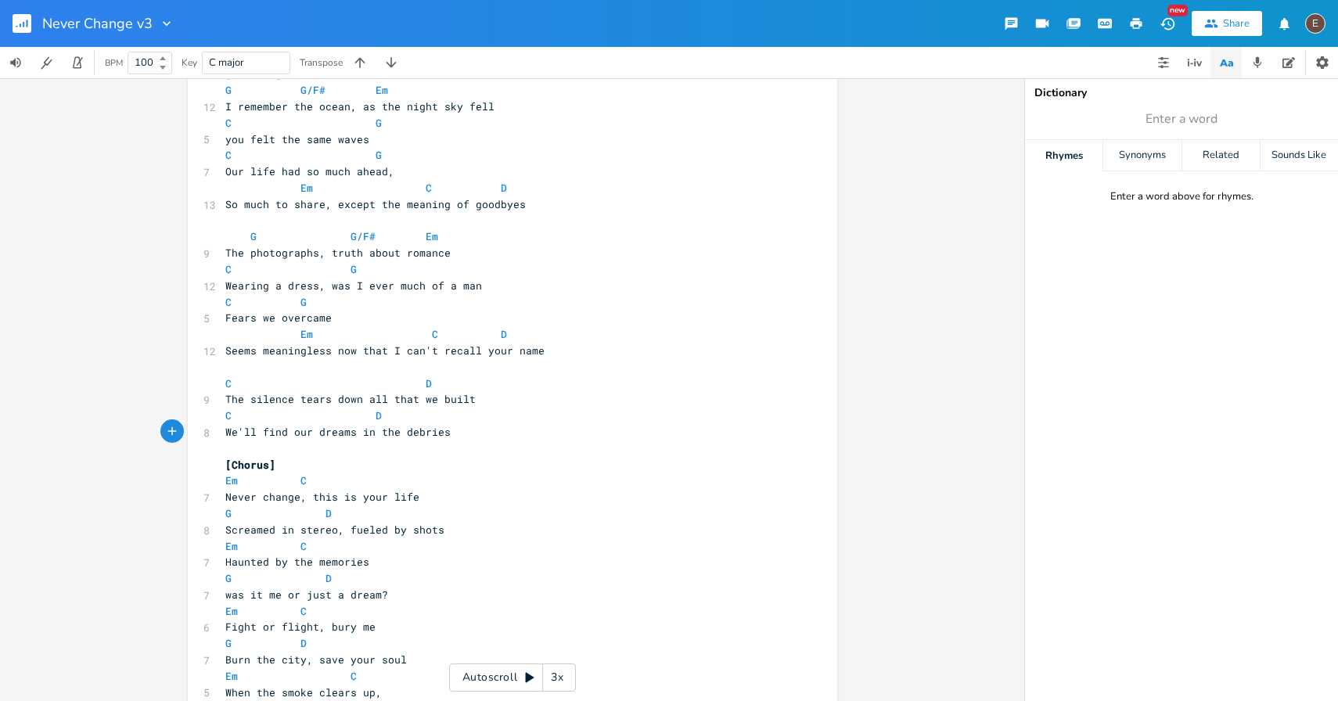
click at [367, 592] on span "was it me or just a dream?" at bounding box center [306, 594] width 163 height 14
type textarea "dream"
click at [1148, 160] on div "Synonyms" at bounding box center [1141, 155] width 77 height 31
type input "dream"
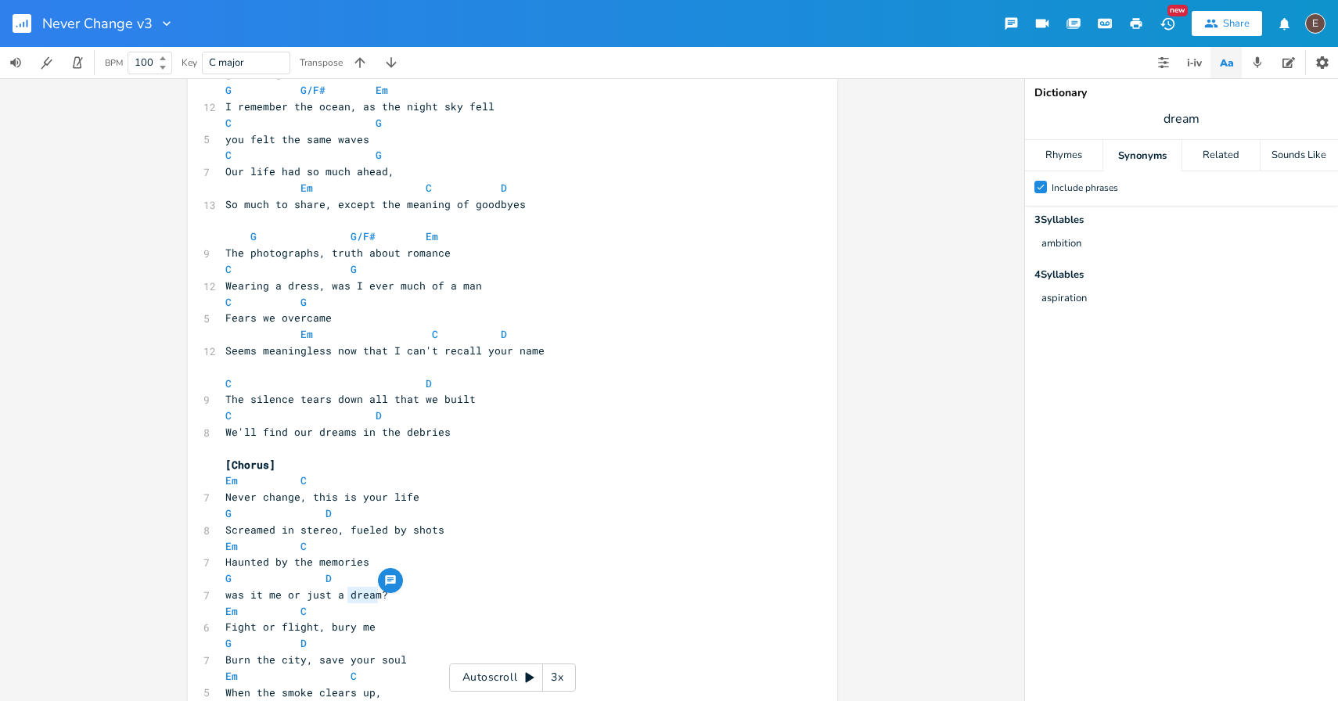
click at [1226, 110] on span "dream" at bounding box center [1181, 119] width 313 height 28
click at [1164, 230] on div "Check Include phrases 3 Syllable s ambition 4 Syllable s aspiration" at bounding box center [1181, 454] width 313 height 490
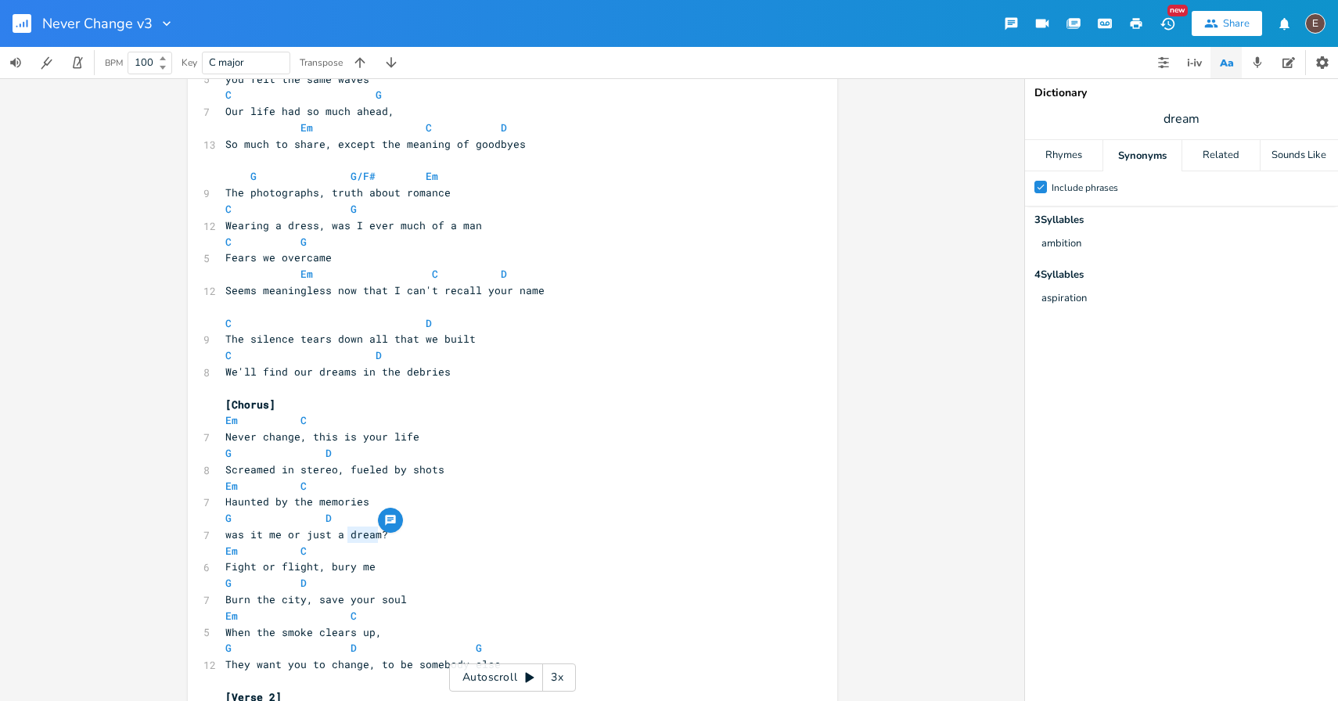
scroll to position [163, 0]
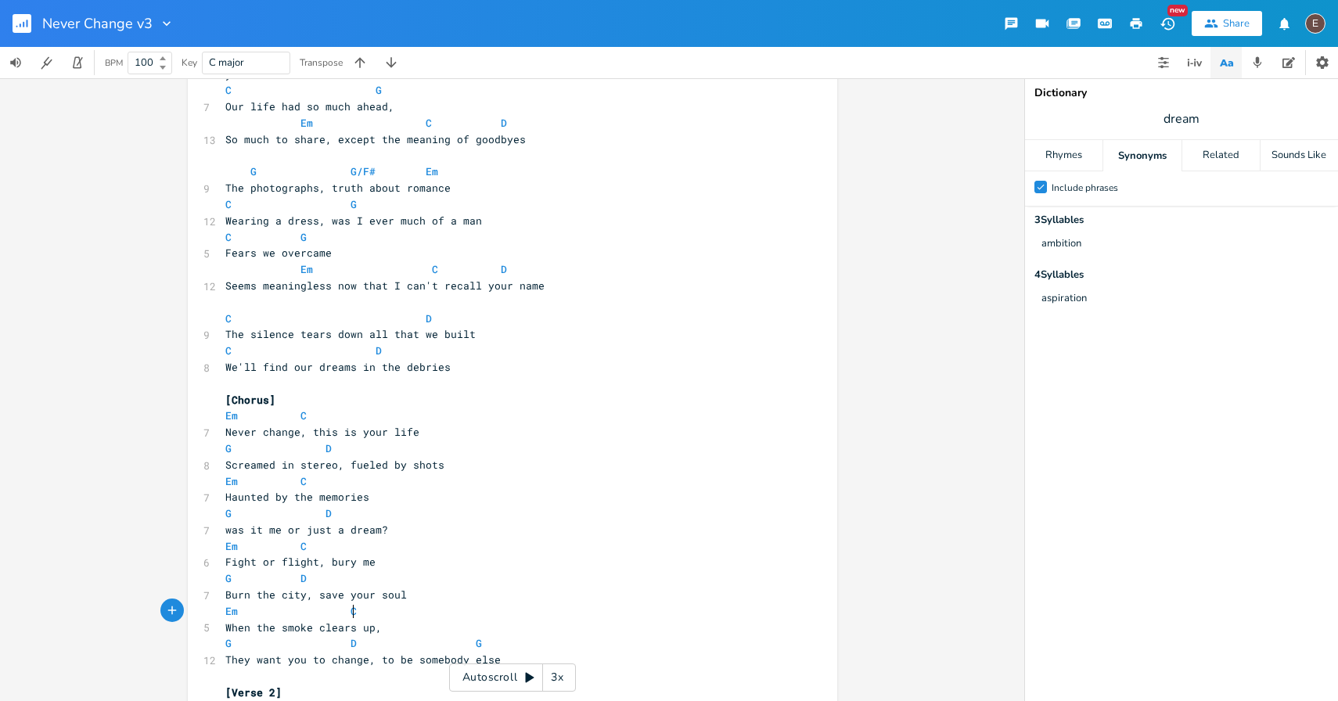
click at [362, 609] on pre "Em C" at bounding box center [504, 611] width 565 height 16
click at [356, 535] on span "was it me or just a dream?" at bounding box center [306, 530] width 163 height 14
type textarea "dream"
click at [356, 535] on span "was it me or just a dream?" at bounding box center [306, 530] width 163 height 14
click at [473, 599] on pre "Burn the city, save your soul" at bounding box center [504, 595] width 565 height 16
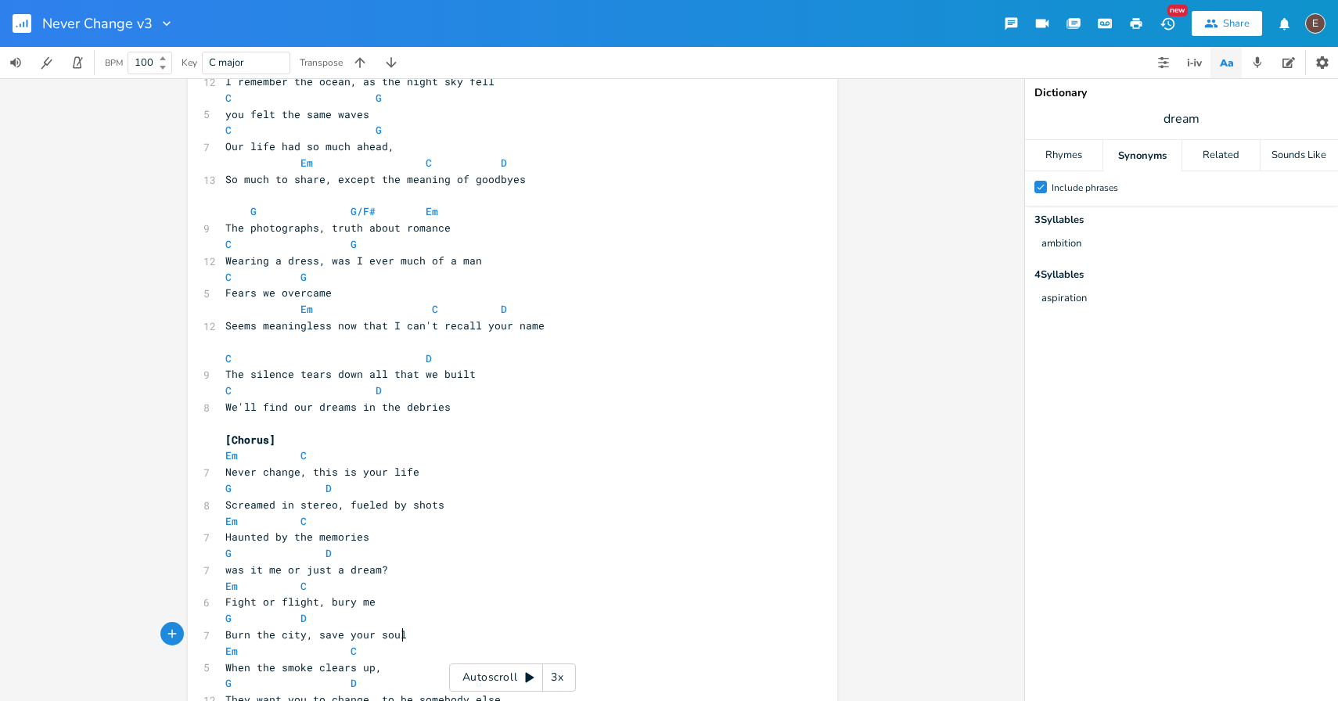
scroll to position [131, 0]
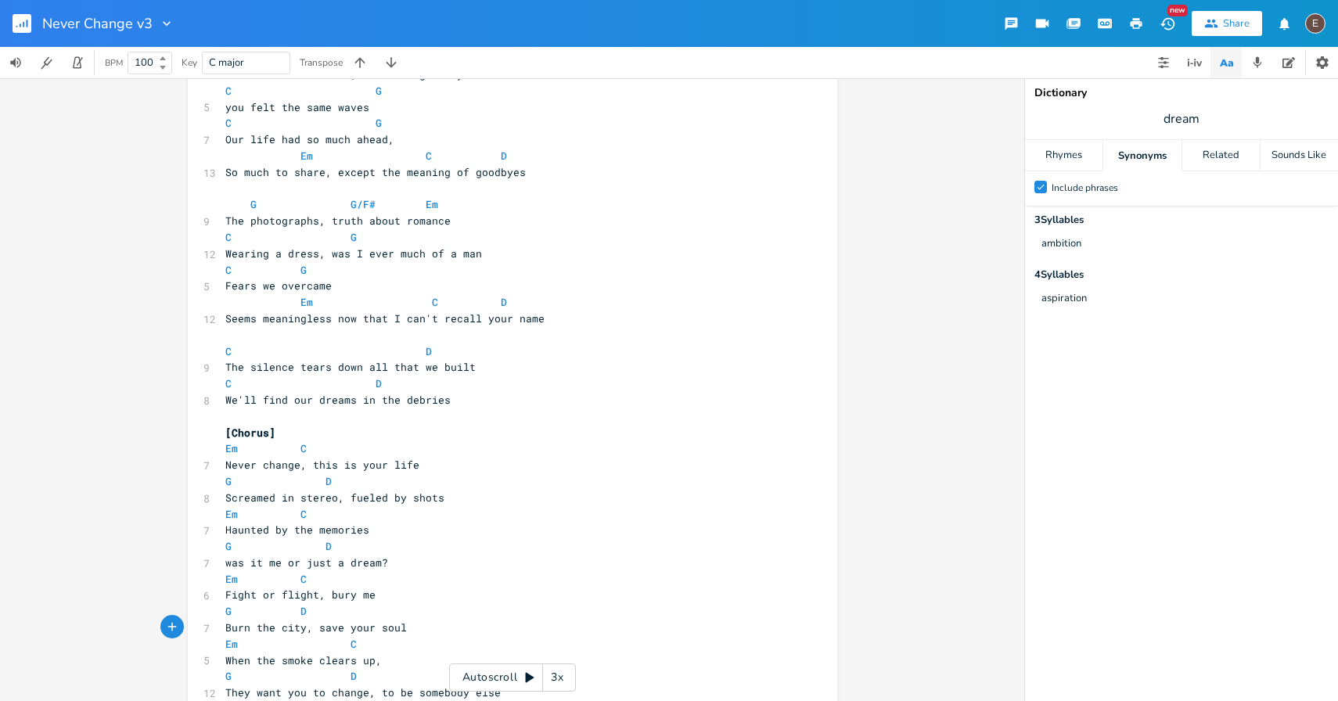
click at [366, 572] on pre "Em C" at bounding box center [504, 579] width 565 height 16
type textarea "C"
click at [366, 572] on pre "Em C" at bounding box center [504, 579] width 565 height 16
click at [425, 591] on pre "Fight or flight, bury me" at bounding box center [504, 595] width 565 height 16
click at [362, 562] on span "was it me or just a dream?" at bounding box center [306, 562] width 163 height 14
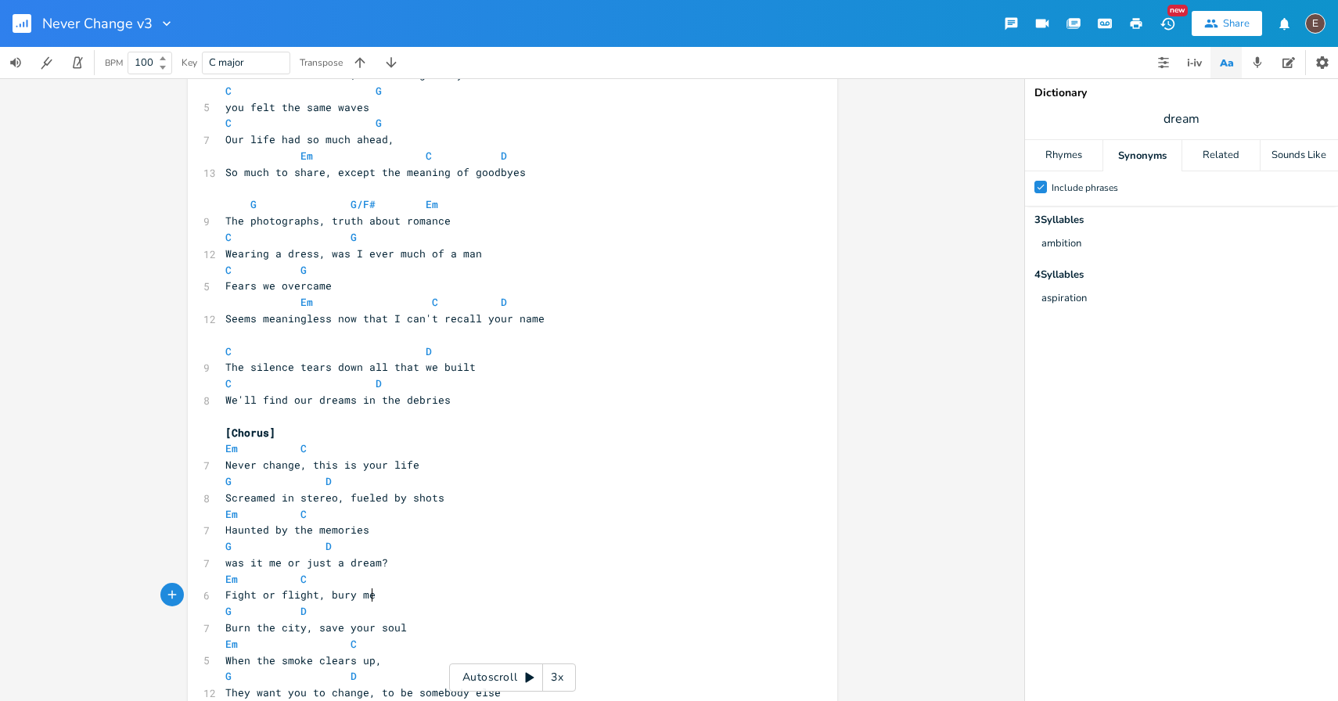
type textarea "dream"
click at [362, 562] on span "was it me or just a dream?" at bounding box center [306, 562] width 163 height 14
click at [413, 568] on pre "was it me or just a dream?" at bounding box center [504, 563] width 565 height 16
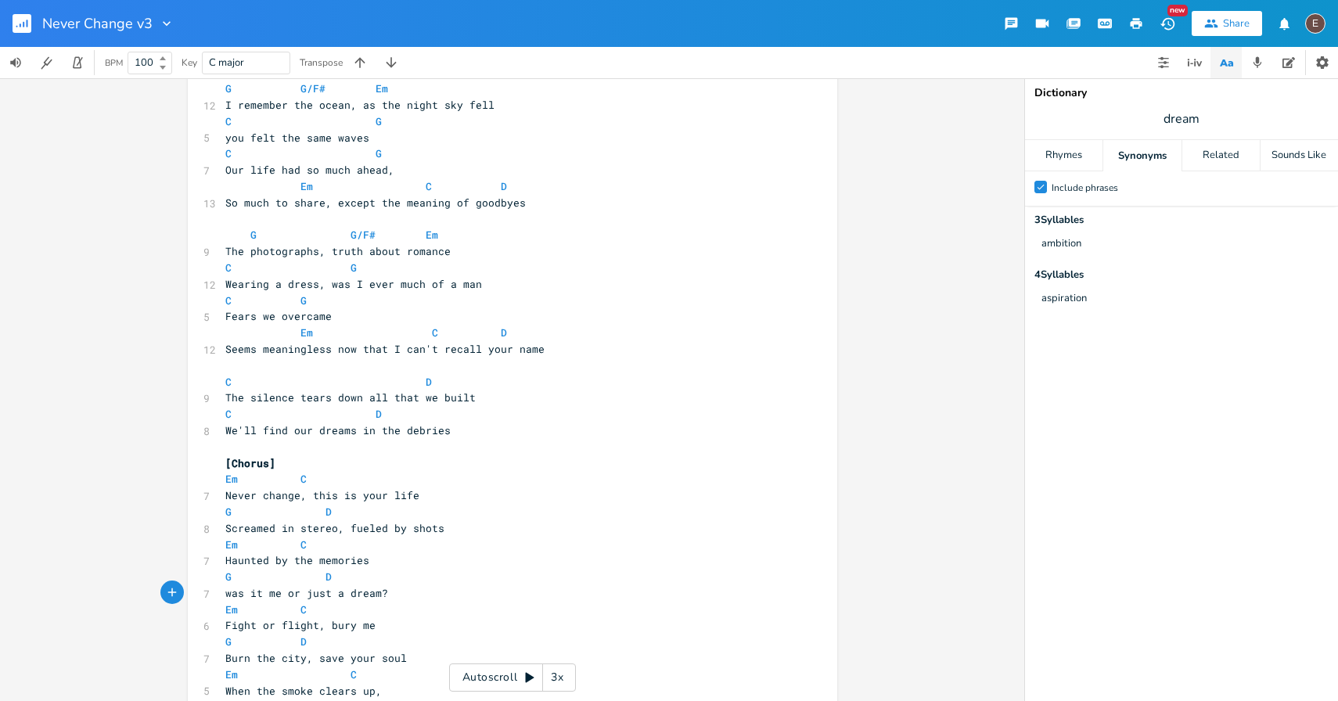
click at [336, 435] on span "We'll find our dreams in the debries" at bounding box center [337, 430] width 225 height 14
type textarea "dreams"
click at [336, 435] on span "We'll find our dreams in the debries" at bounding box center [337, 430] width 225 height 14
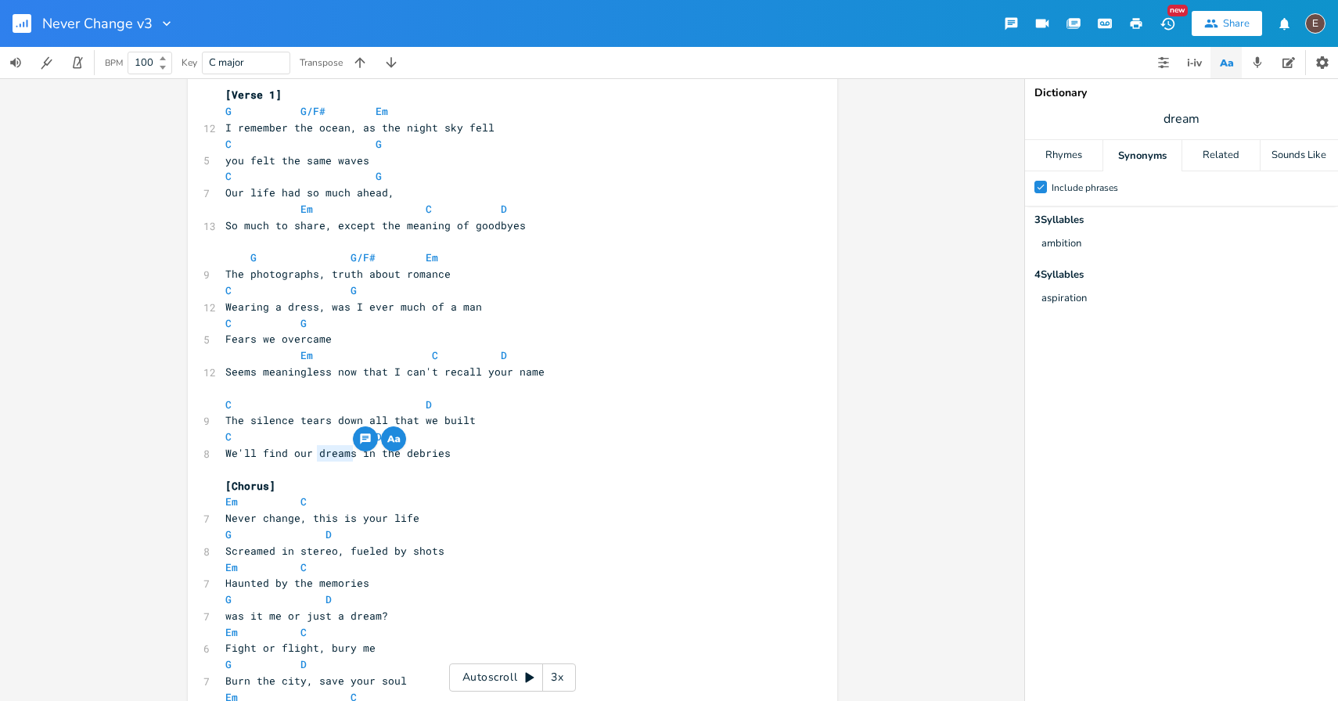
scroll to position [76, 0]
click at [1204, 321] on div "Check Include phrases 3 Syllable s ambition 4 Syllable s aspiration" at bounding box center [1181, 454] width 313 height 490
click at [618, 482] on pre "[Chorus]" at bounding box center [504, 488] width 565 height 16
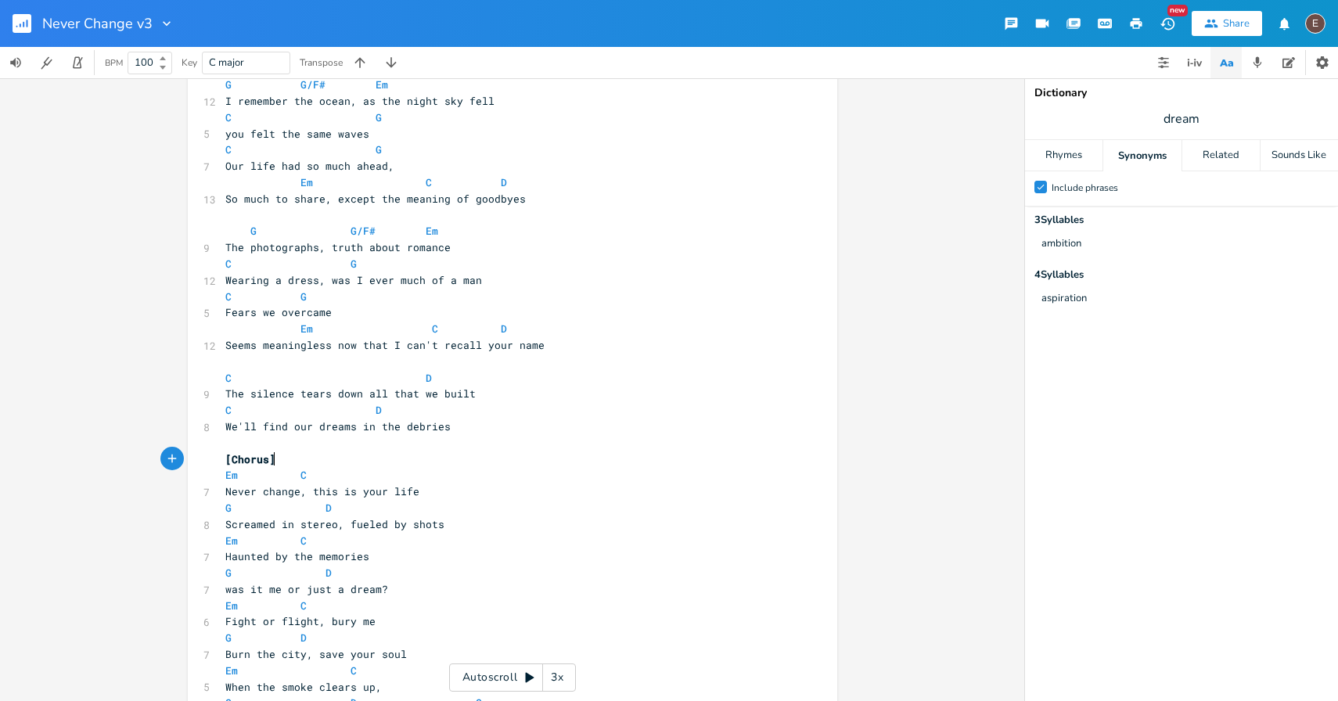
scroll to position [105, 0]
click at [336, 432] on pre "We'll find our dreams in the debries" at bounding box center [504, 426] width 565 height 16
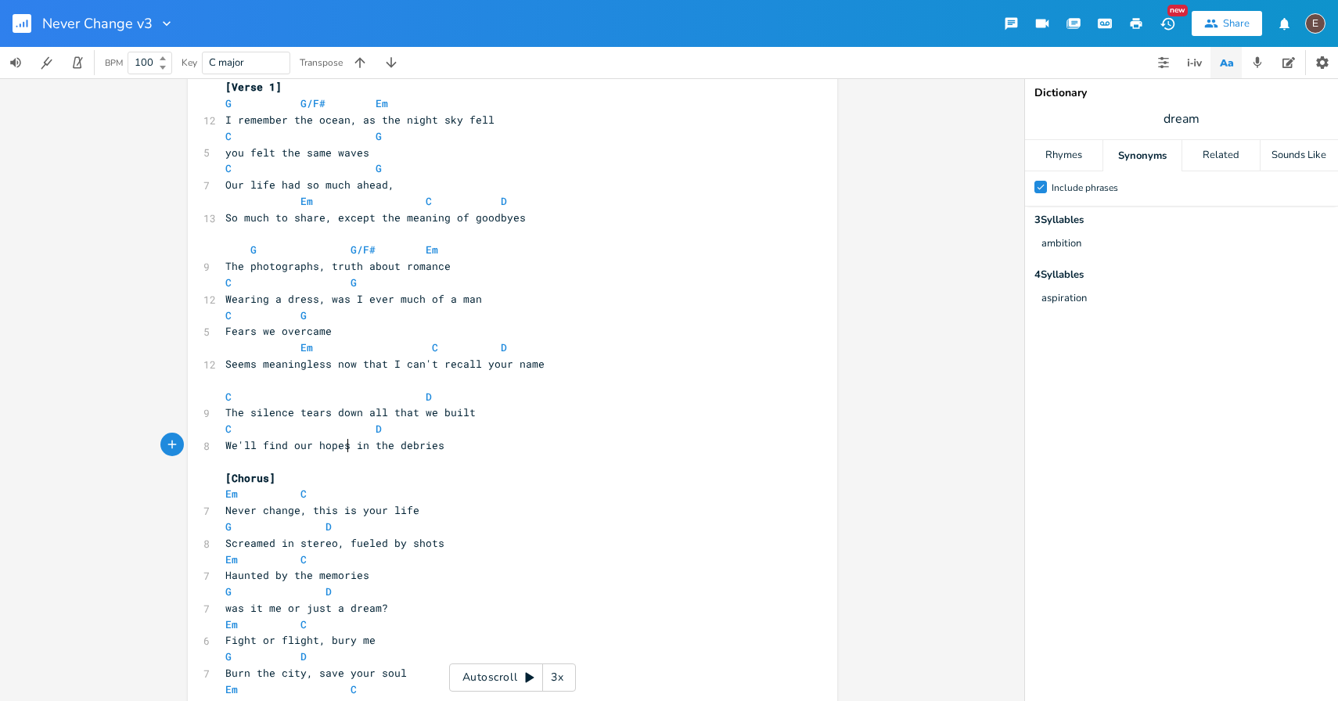
scroll to position [0, 27]
type textarea "hopese"
click at [332, 402] on span at bounding box center [337, 397] width 25 height 16
click at [333, 410] on span "The silence tears down all that we built" at bounding box center [350, 412] width 250 height 14
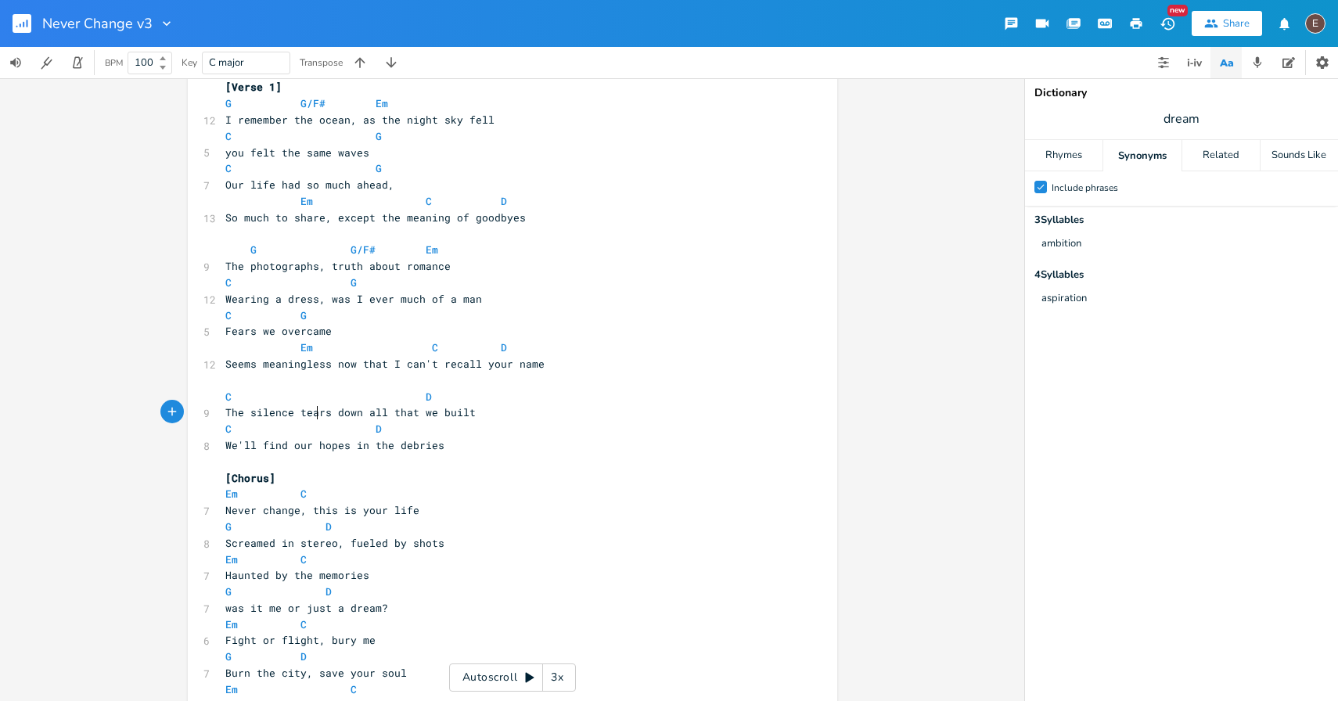
click at [311, 411] on span "The silence tears down all that we built" at bounding box center [350, 412] width 250 height 14
click at [323, 412] on span "The silence tears down all that we built" at bounding box center [350, 412] width 250 height 14
click at [293, 415] on span "The silence tear down all that we built" at bounding box center [347, 412] width 244 height 14
click at [318, 416] on span "The silence tear down all that we built" at bounding box center [347, 412] width 244 height 14
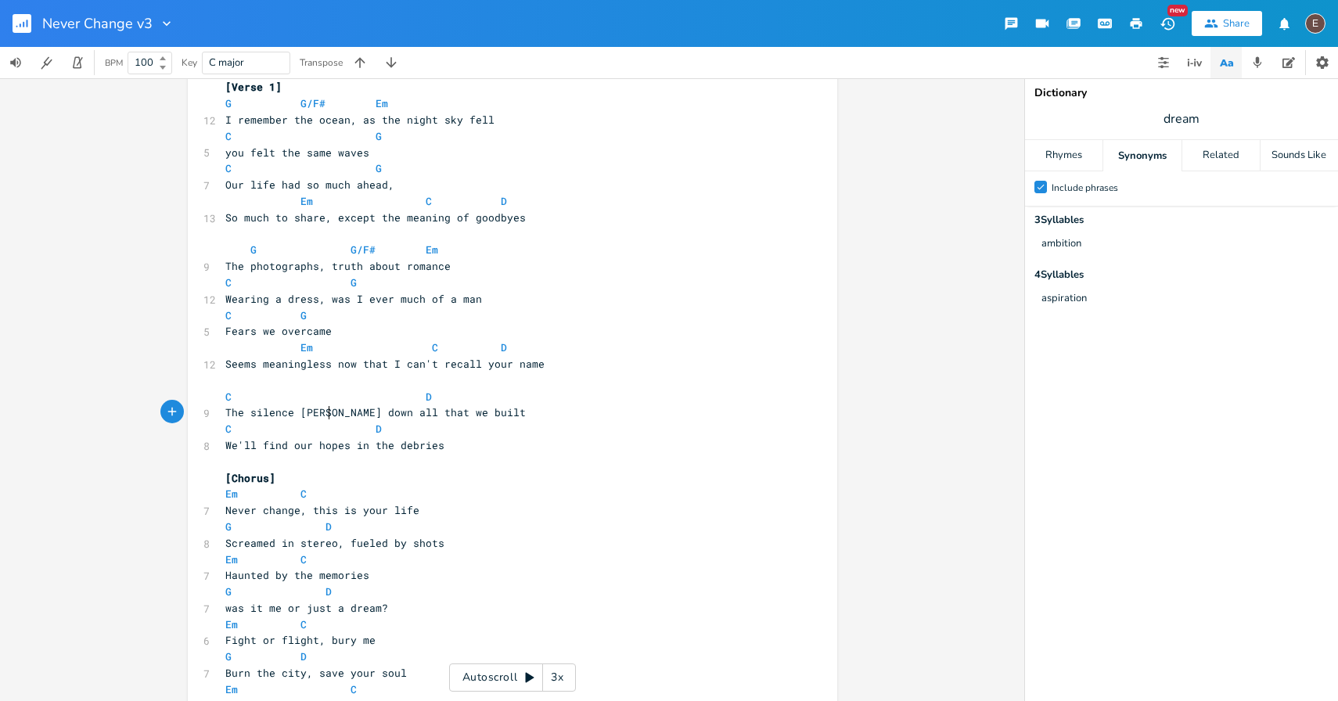
type textarea "ed"
click at [390, 450] on span "We'll find our hopes in the debries" at bounding box center [334, 445] width 219 height 14
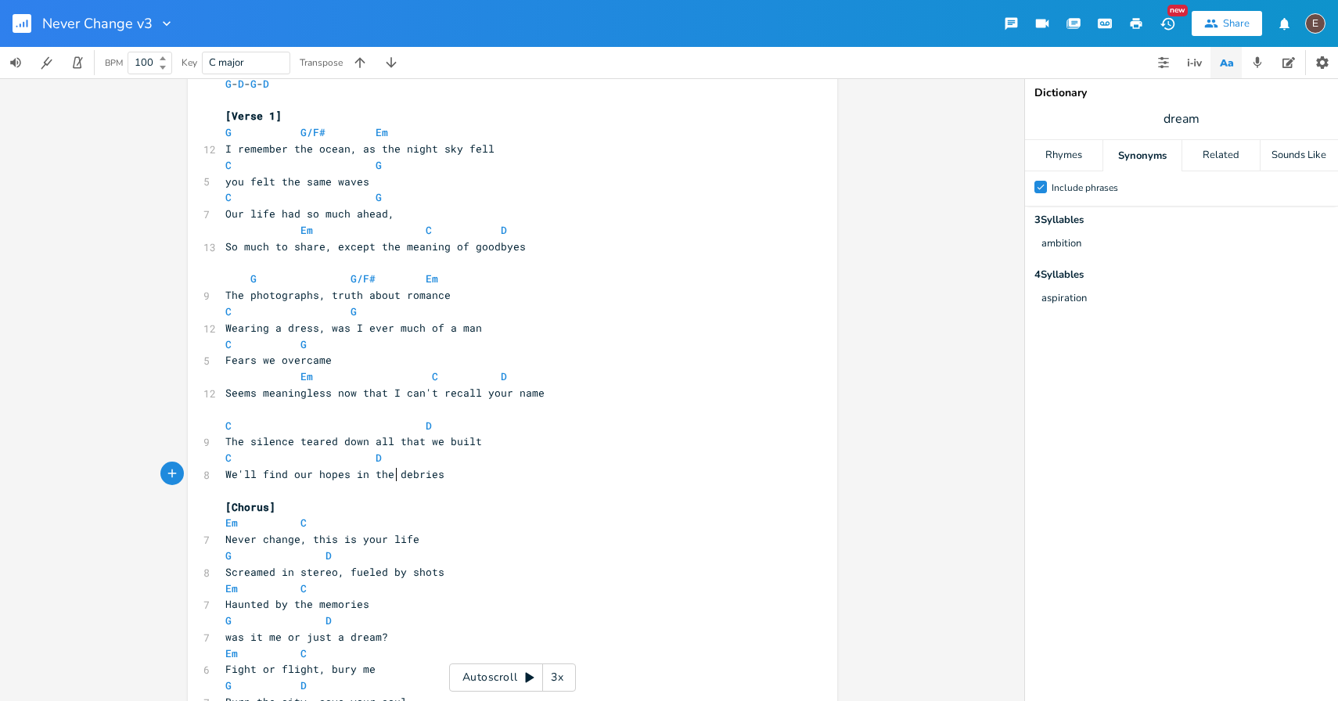
scroll to position [53, 0]
type textarea "all that we built"
drag, startPoint x: 476, startPoint y: 447, endPoint x: 367, endPoint y: 451, distance: 108.8
click at [367, 451] on pre "The silence teared down all that we built" at bounding box center [504, 445] width 565 height 16
click at [225, 448] on span "The silence teared down all that we built" at bounding box center [353, 444] width 257 height 14
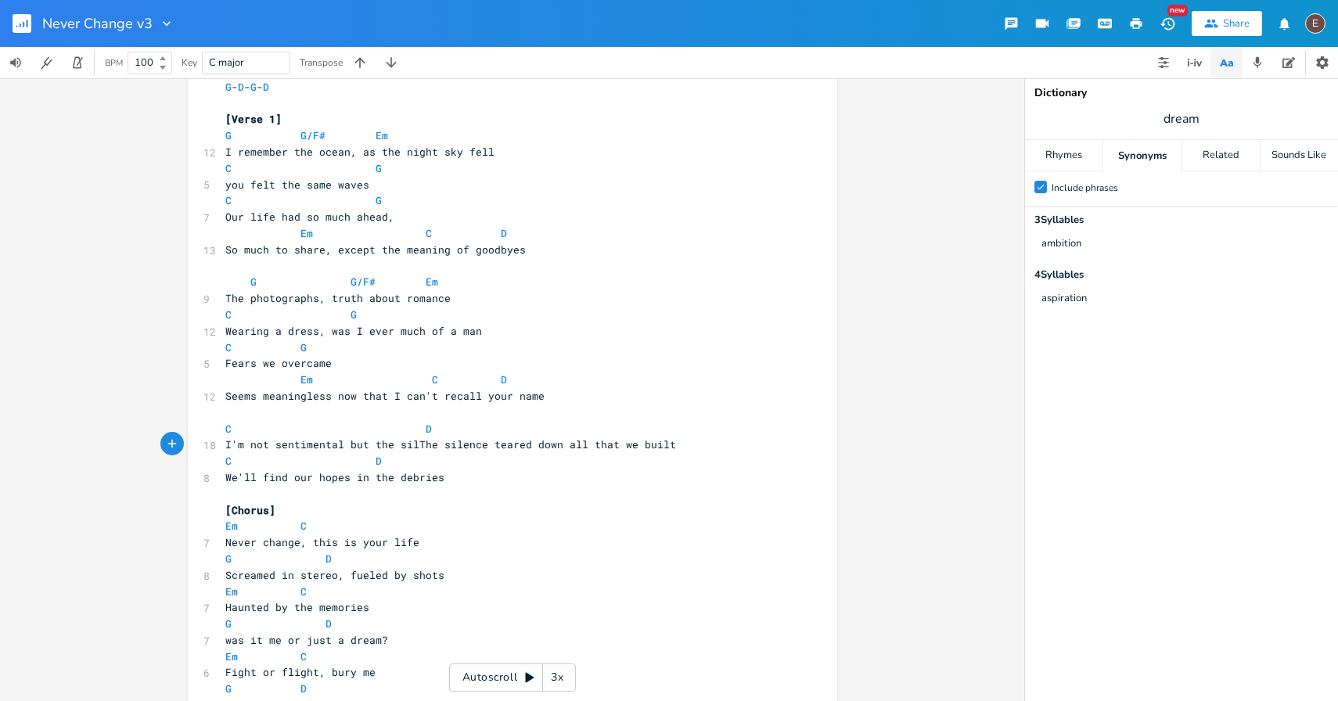
type textarea "I'm not sentimental but the sile"
type textarea "red down all that we built"
drag, startPoint x: 483, startPoint y: 441, endPoint x: 310, endPoint y: 449, distance: 173.1
click at [310, 449] on pre "The silence teared down all that we built" at bounding box center [504, 445] width 565 height 16
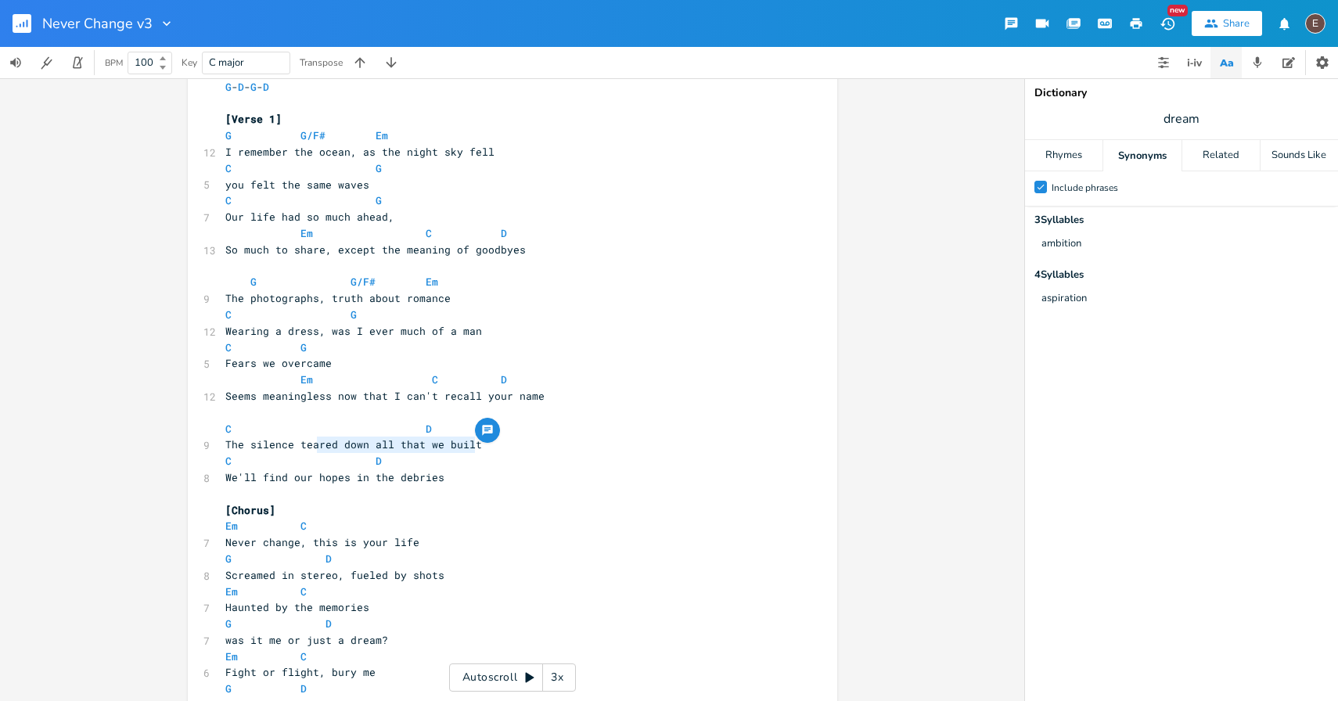
click at [393, 445] on span "The silence teared down all that we built" at bounding box center [353, 444] width 257 height 14
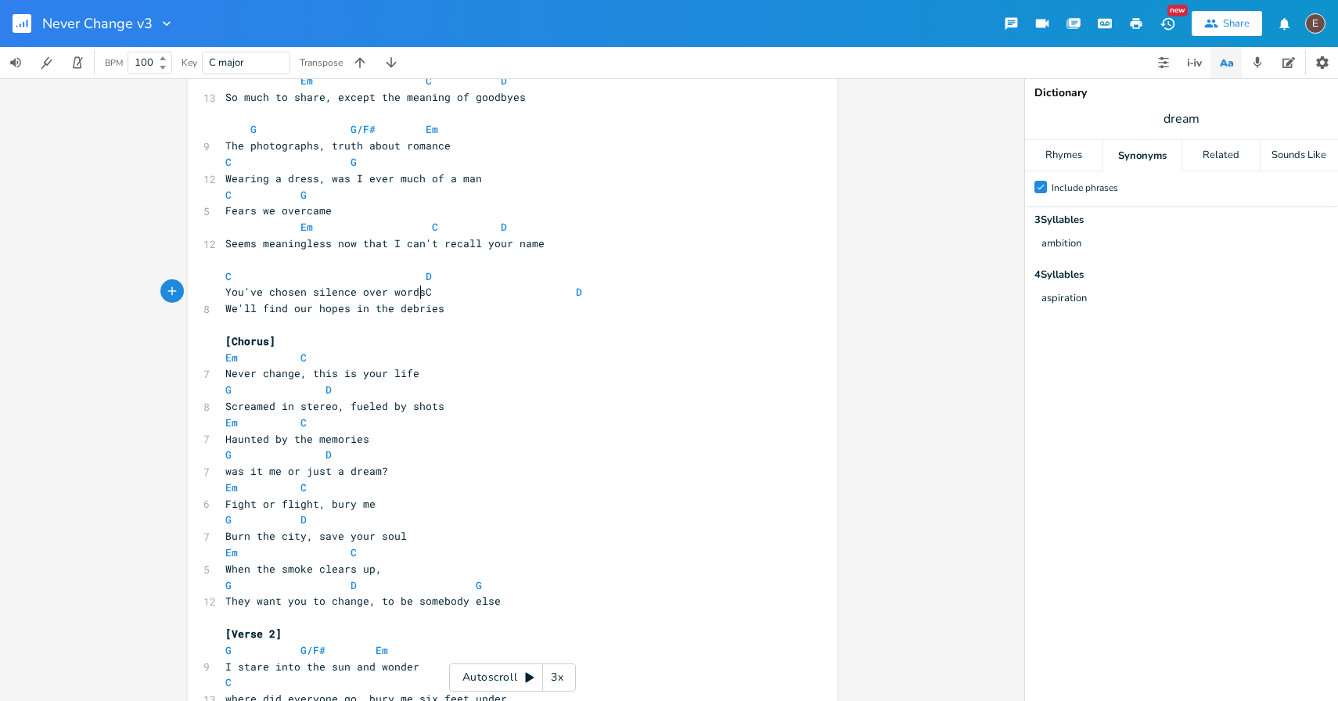
scroll to position [204, 0]
type textarea "You've chosen silence over words, and now I wonder"
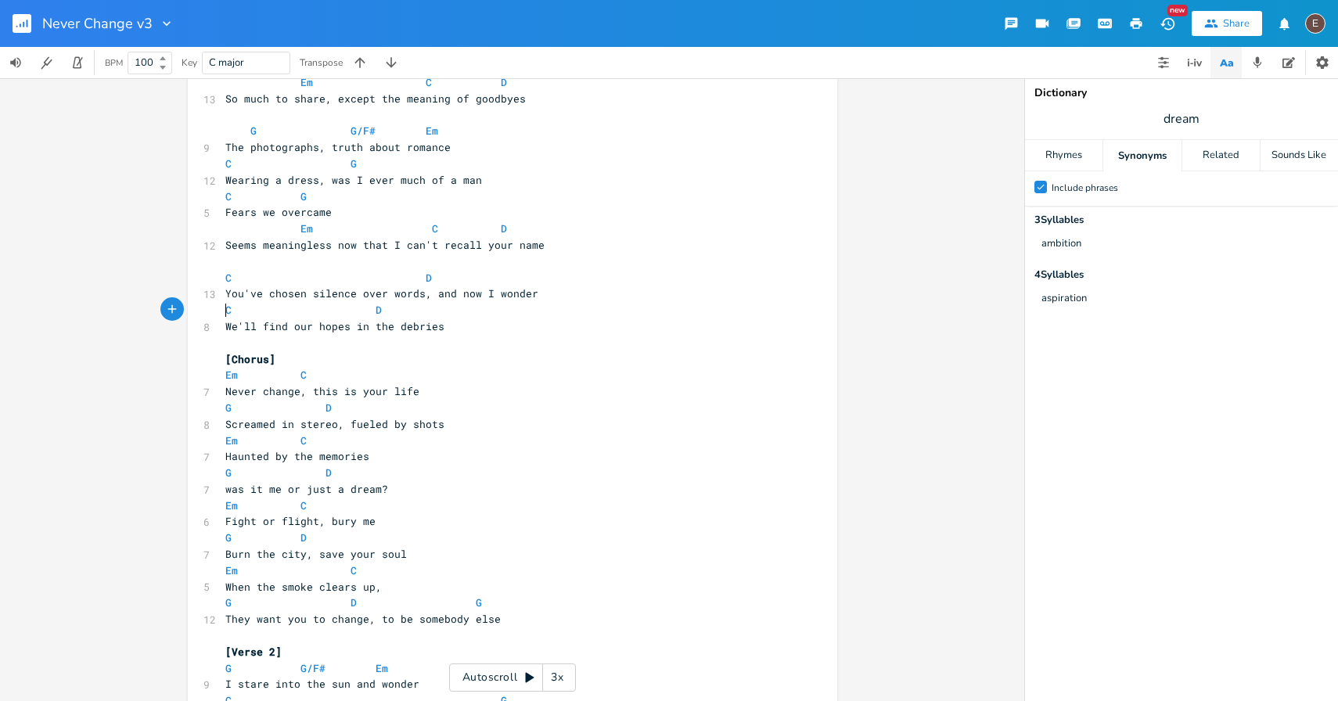
click at [225, 325] on span "We'll find our hopes in the debries" at bounding box center [334, 326] width 219 height 14
click at [401, 322] on span "We'll find our hopes in the debries" at bounding box center [334, 326] width 219 height 14
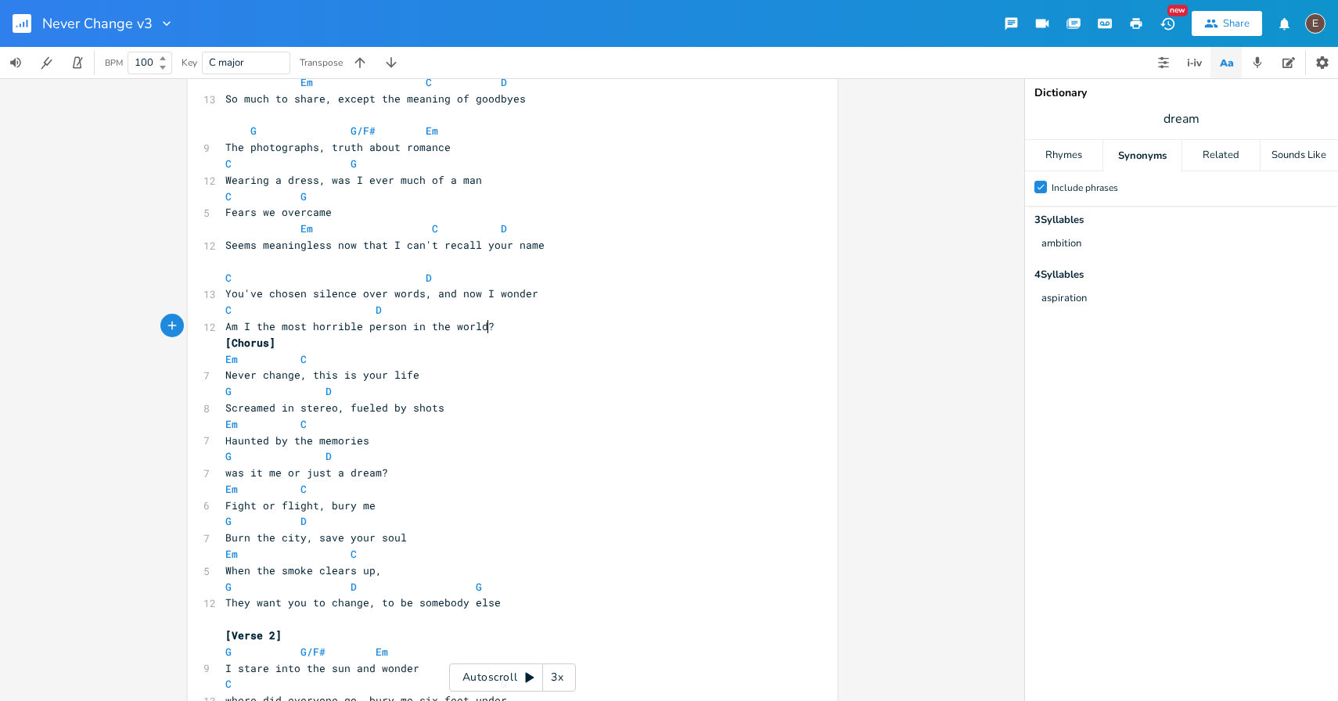
type textarea "Am I the most horrible person in the world?"
click at [375, 311] on span "D" at bounding box center [378, 310] width 6 height 15
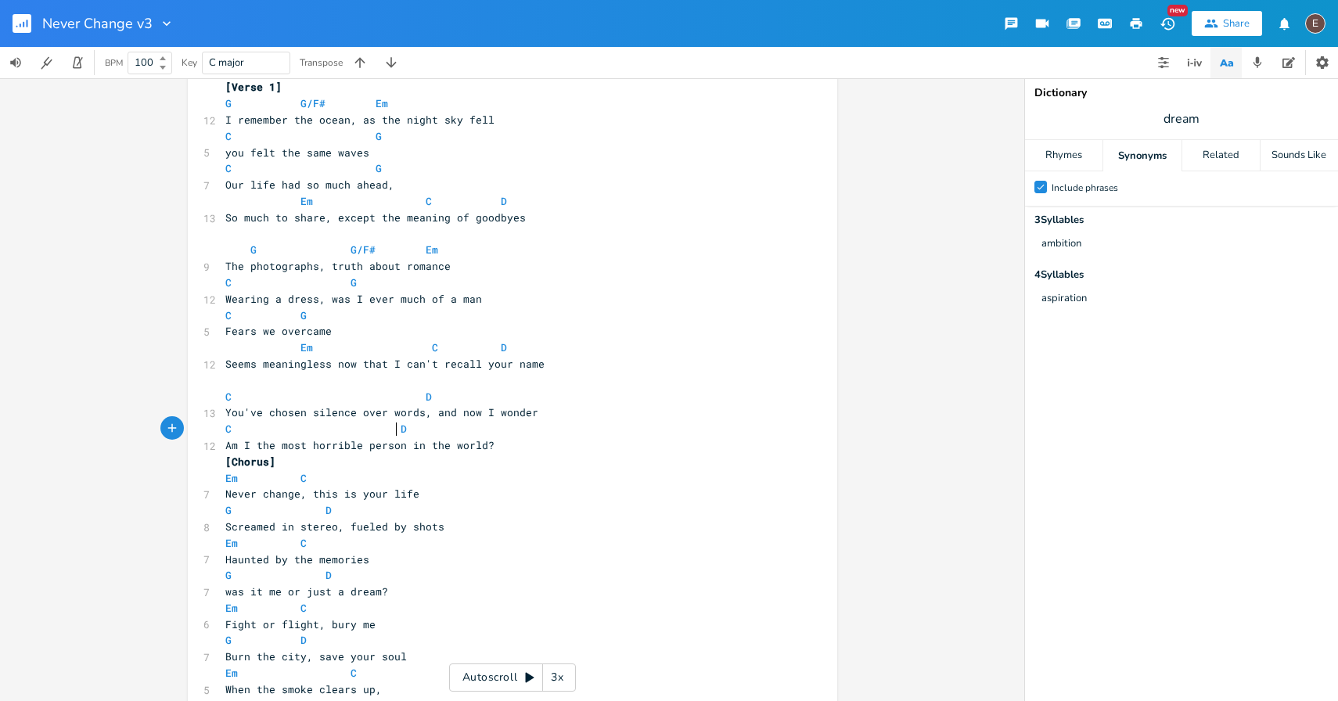
scroll to position [93, 0]
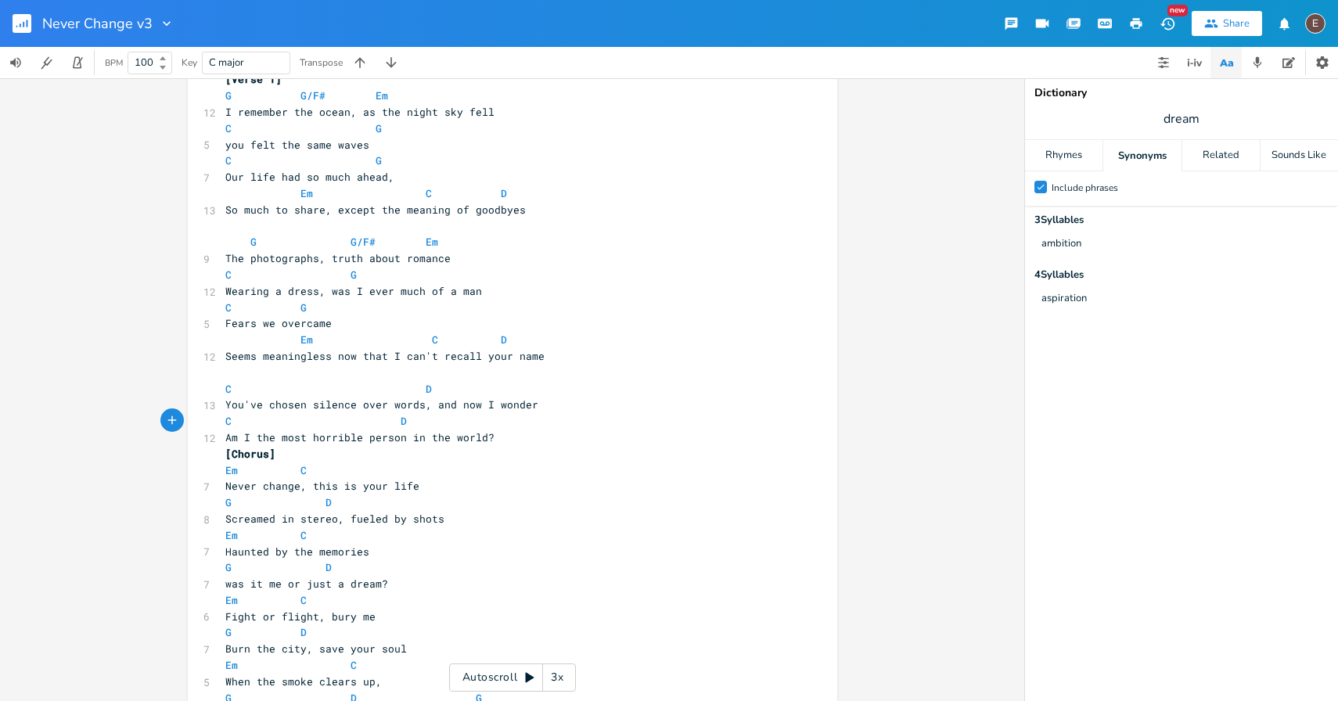
click at [501, 434] on pre "Am I the most horrible person in the world?" at bounding box center [504, 437] width 565 height 16
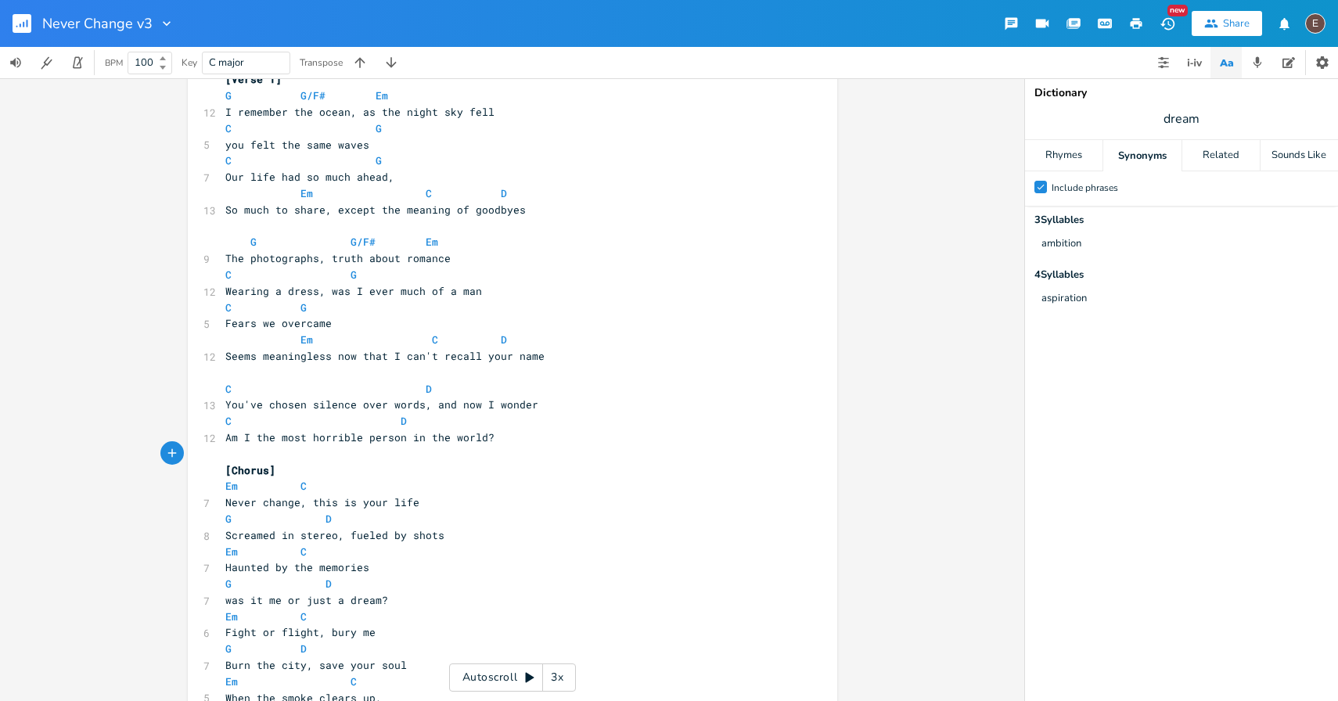
scroll to position [77, 0]
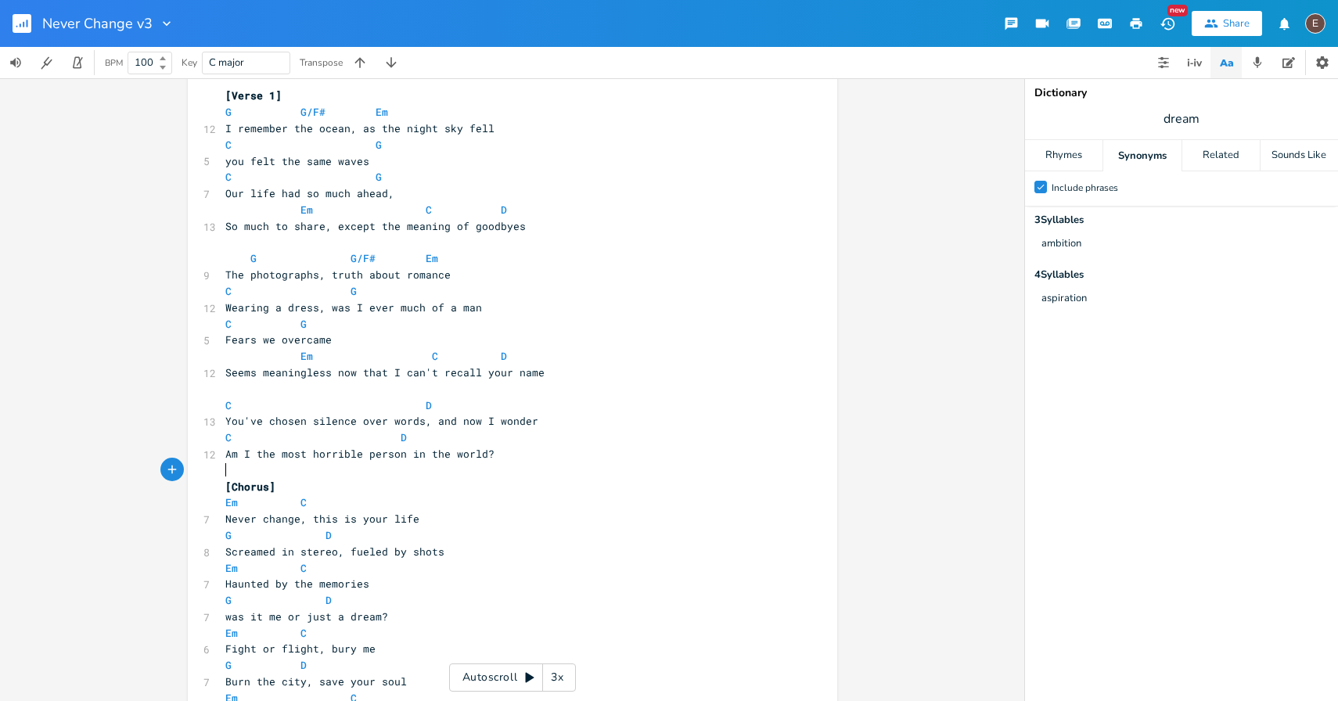
click at [584, 446] on pre "Am I the most horrible person in the world?" at bounding box center [504, 454] width 565 height 16
click at [565, 468] on pre "​" at bounding box center [504, 470] width 565 height 16
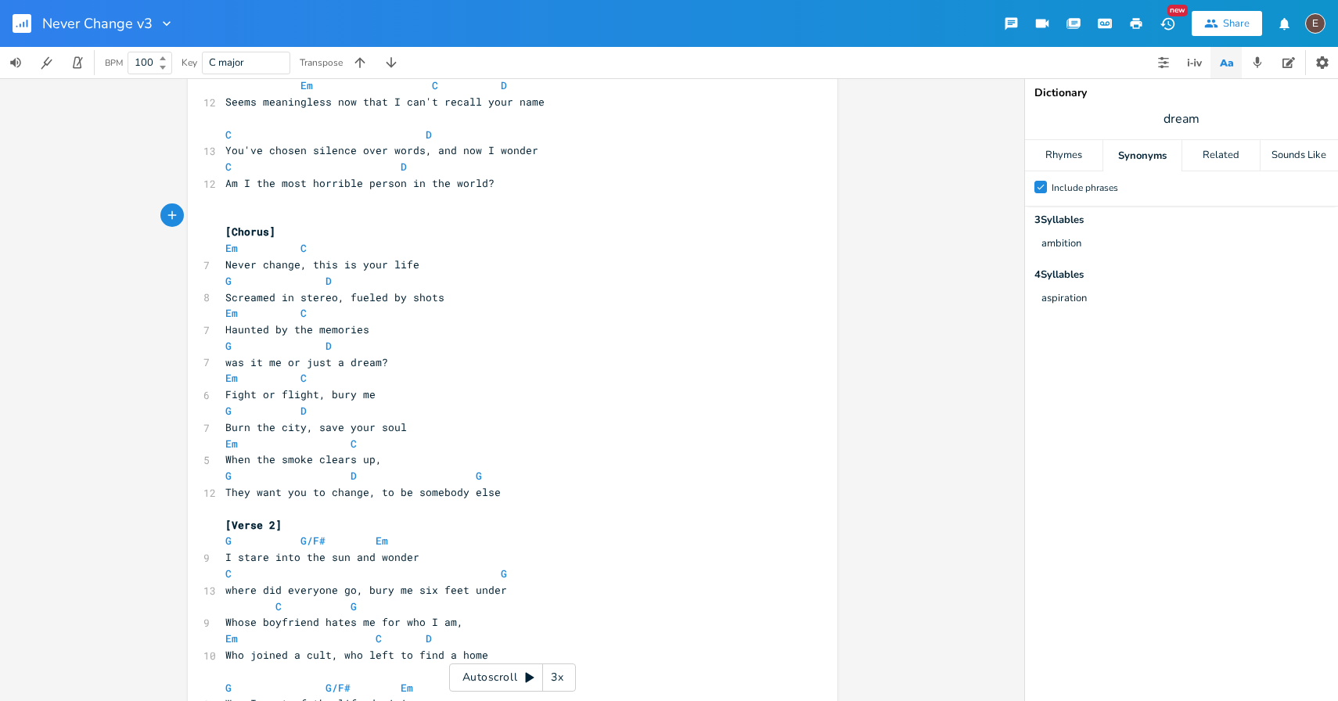
scroll to position [0, 0]
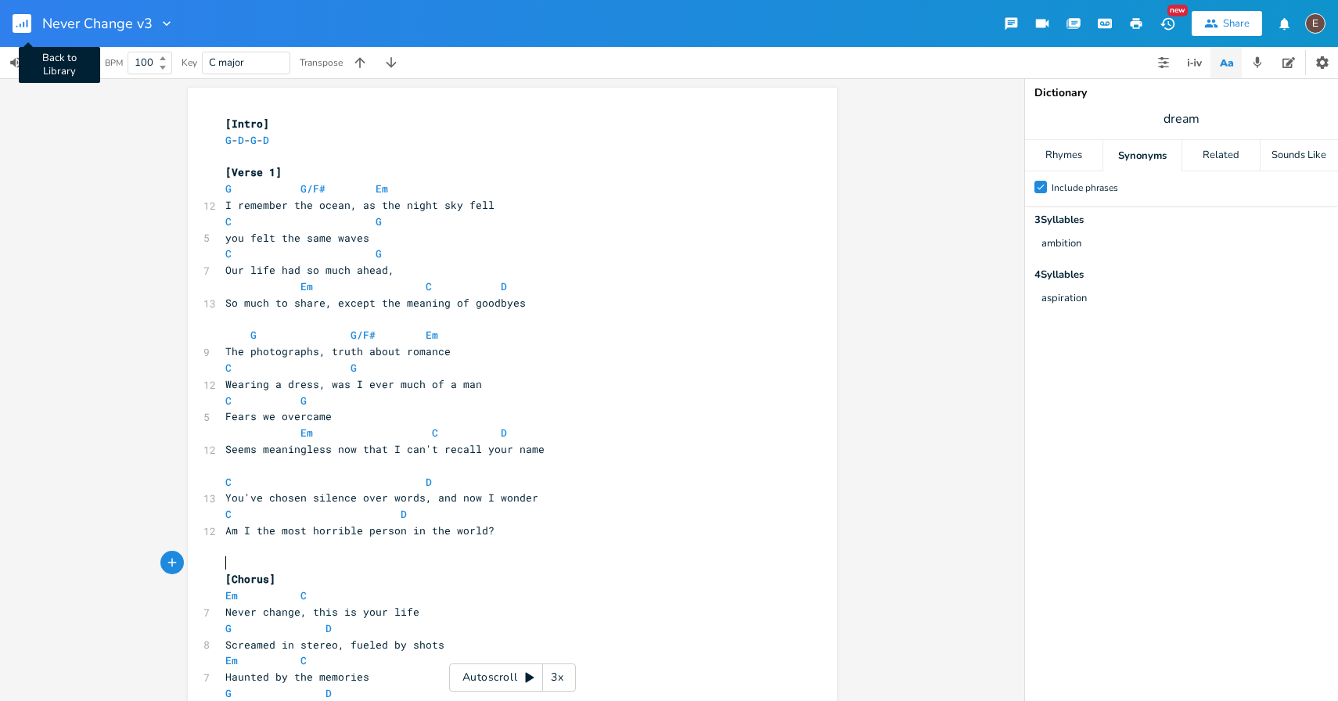
click at [20, 27] on rect "button" at bounding box center [22, 23] width 19 height 19
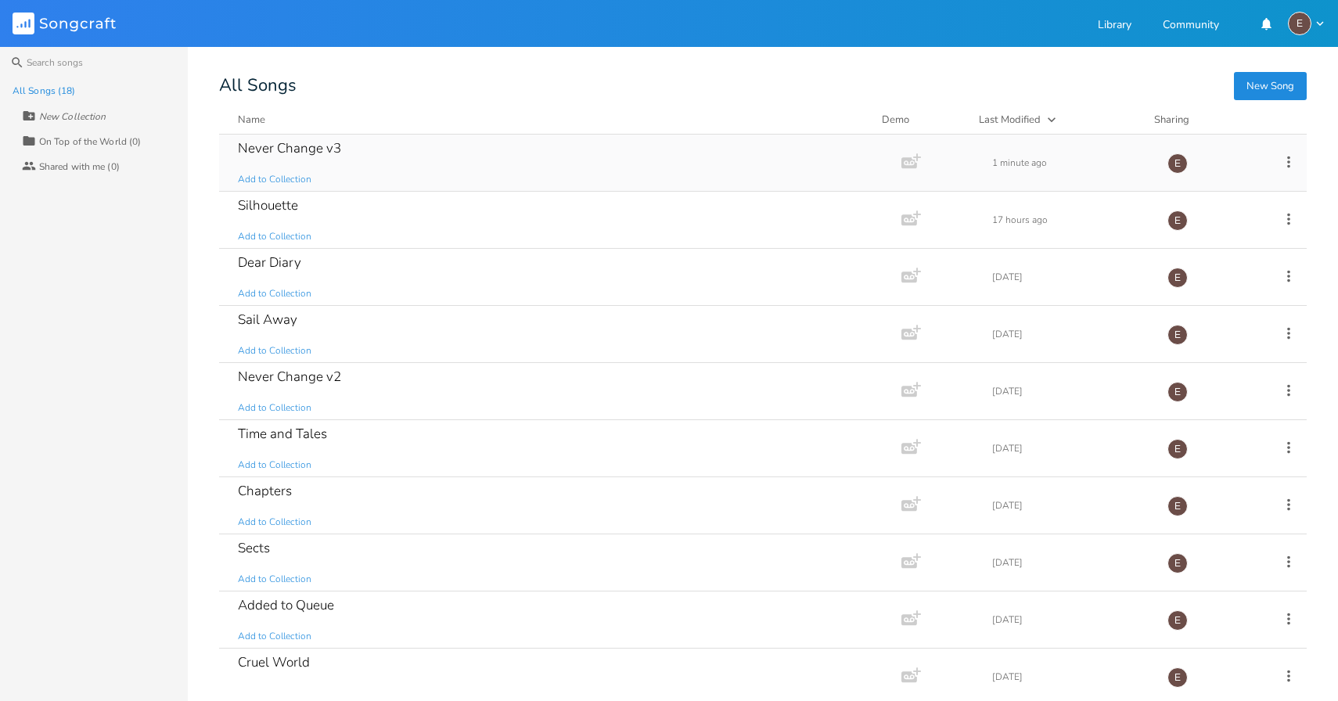
click at [410, 168] on div "Never Change v3 Add to Collection" at bounding box center [557, 163] width 638 height 56
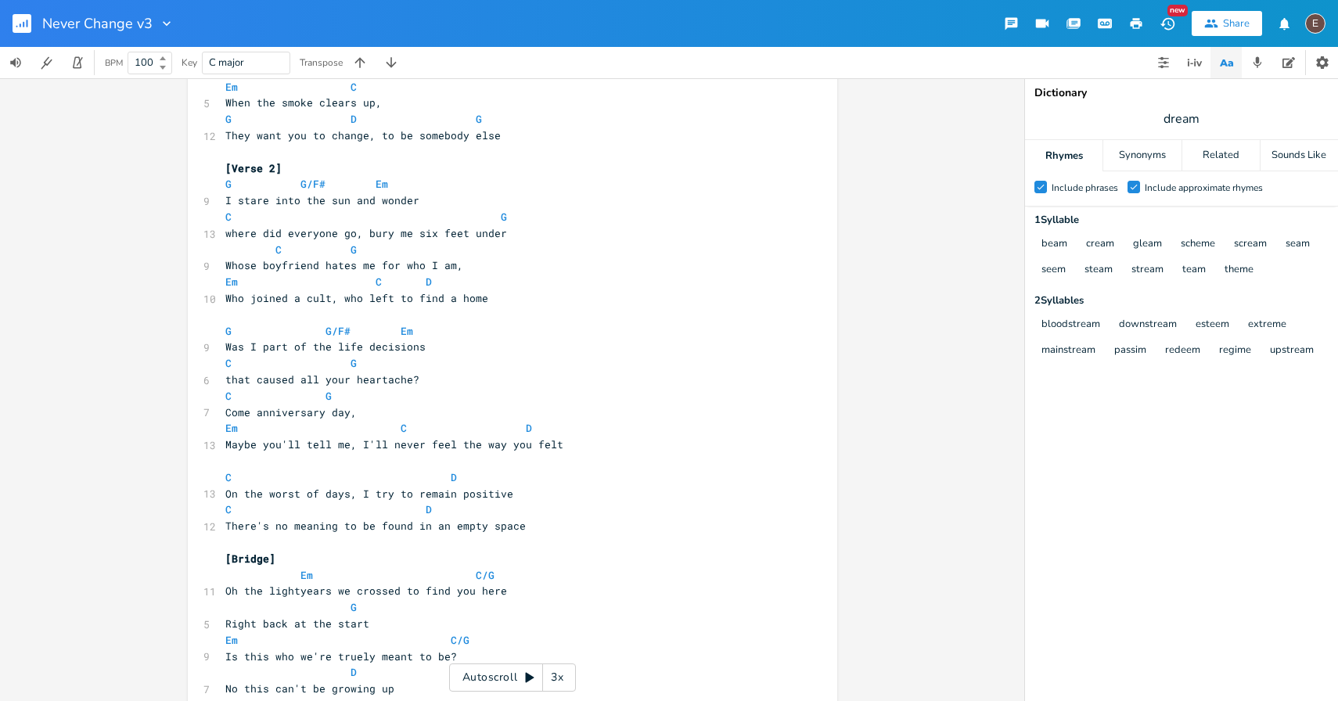
scroll to position [748, 0]
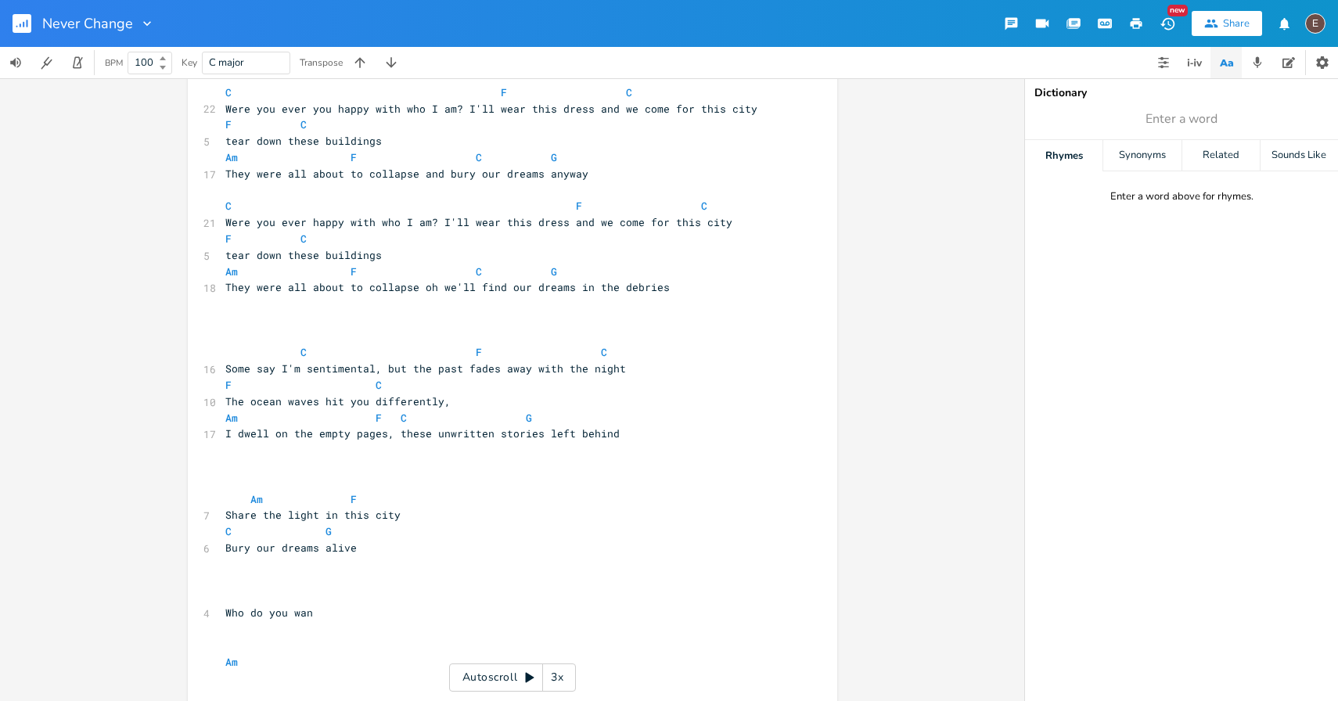
scroll to position [377, 0]
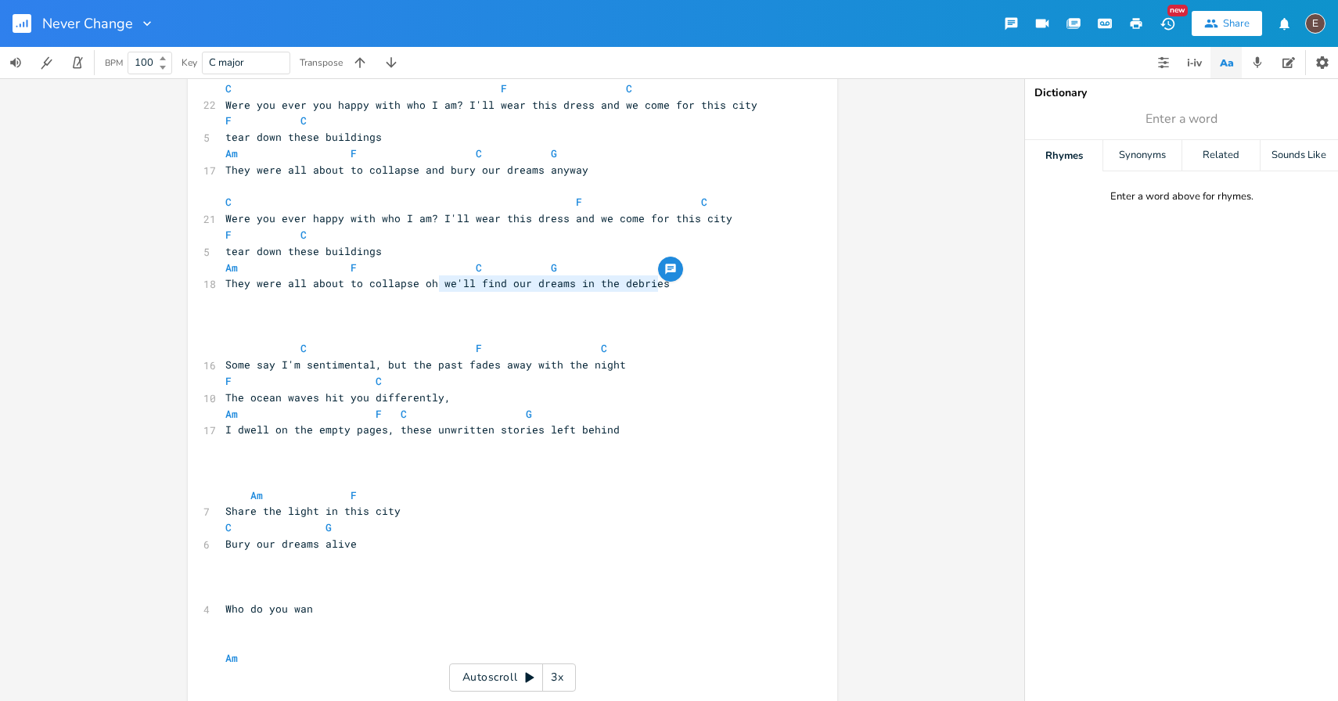
drag, startPoint x: 654, startPoint y: 282, endPoint x: 430, endPoint y: 286, distance: 223.8
click at [430, 286] on pre "They were all about to collapse oh we'll find our dreams in the debries" at bounding box center [504, 283] width 565 height 16
type textarea "we'll find our dreams in the debries"
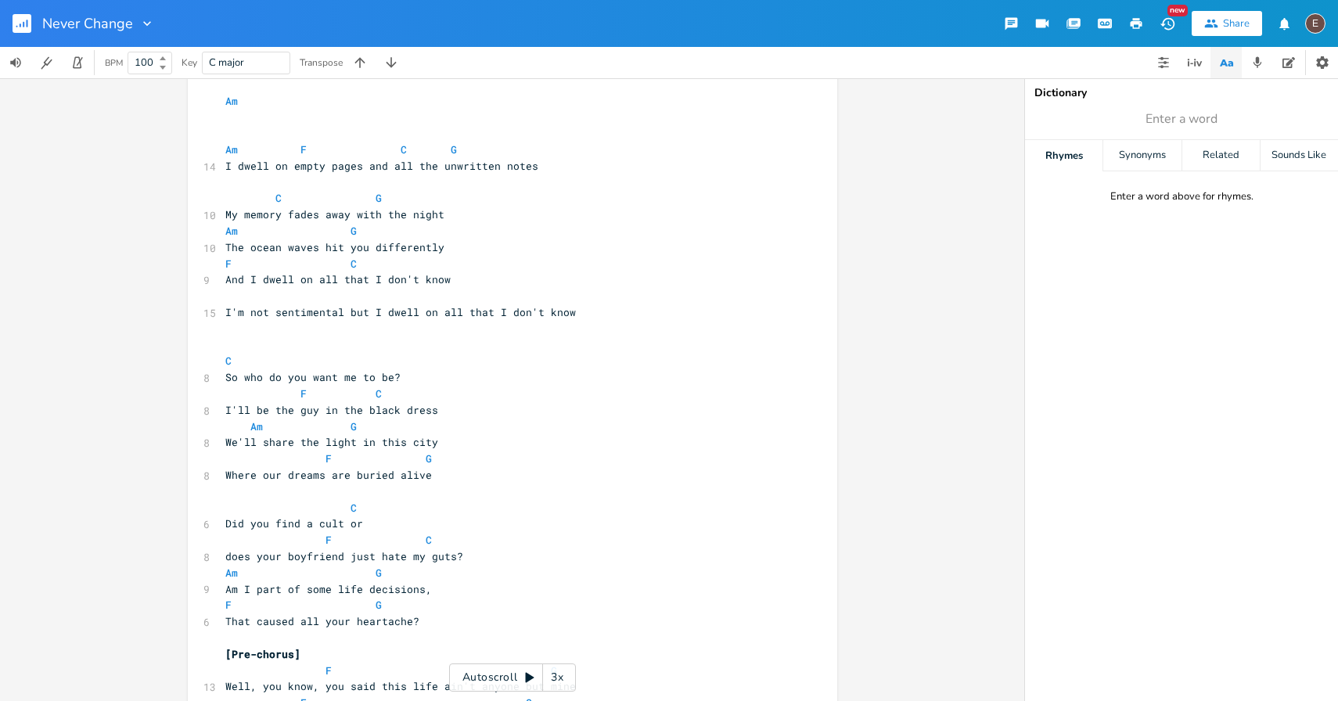
scroll to position [933, 0]
